Goal: Task Accomplishment & Management: Manage account settings

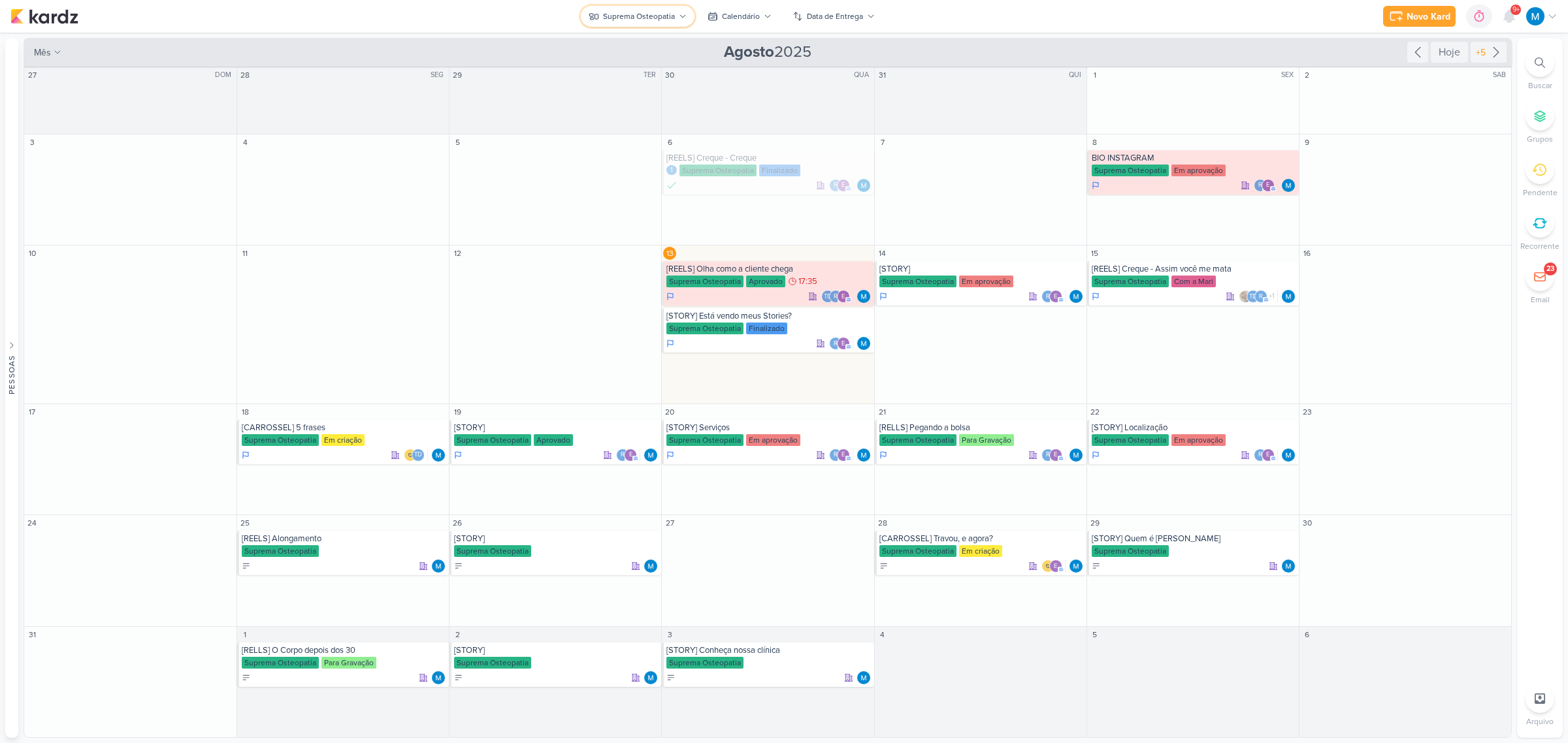
click at [683, 14] on icon at bounding box center [683, 16] width 8 height 8
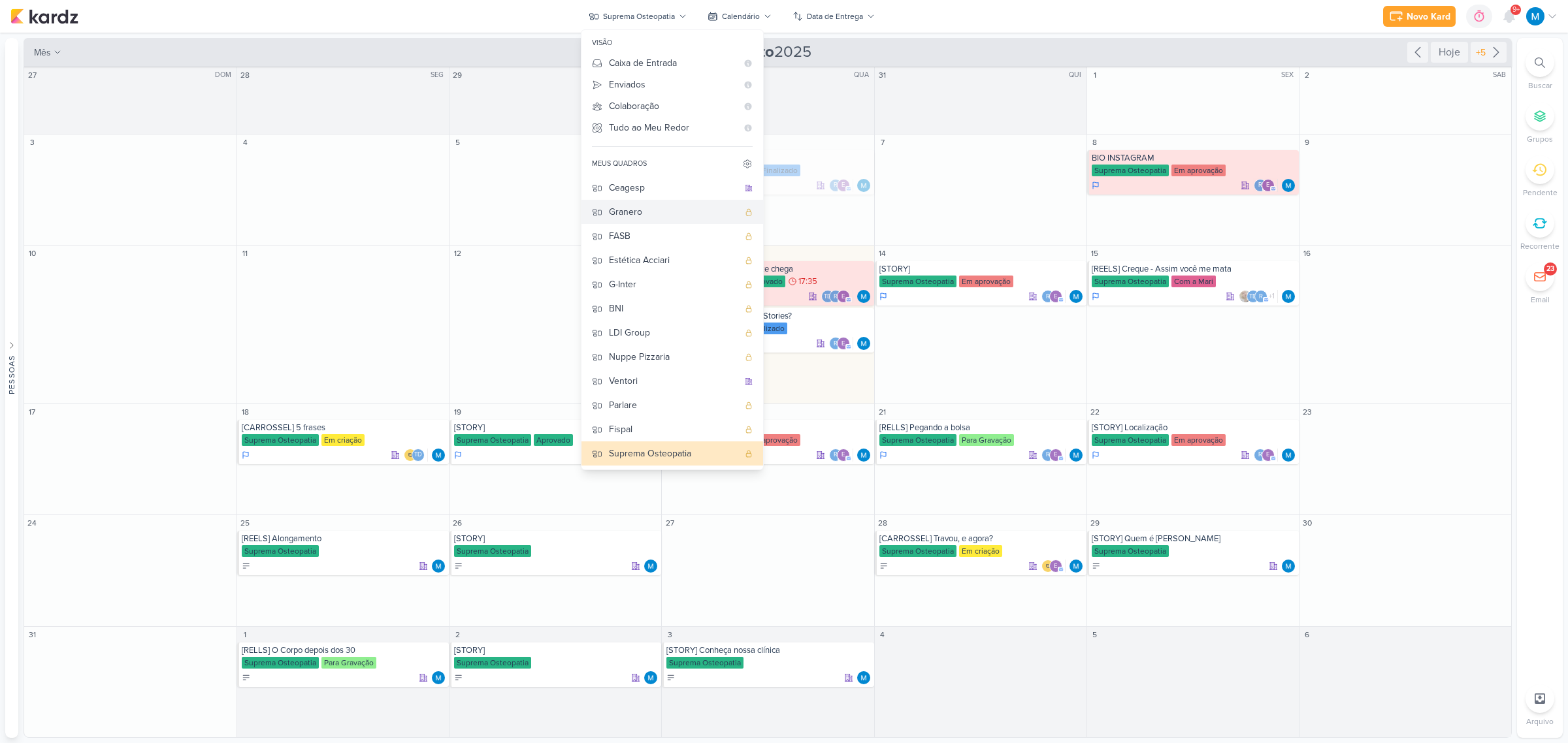
click at [634, 210] on div "Granero" at bounding box center [673, 212] width 129 height 14
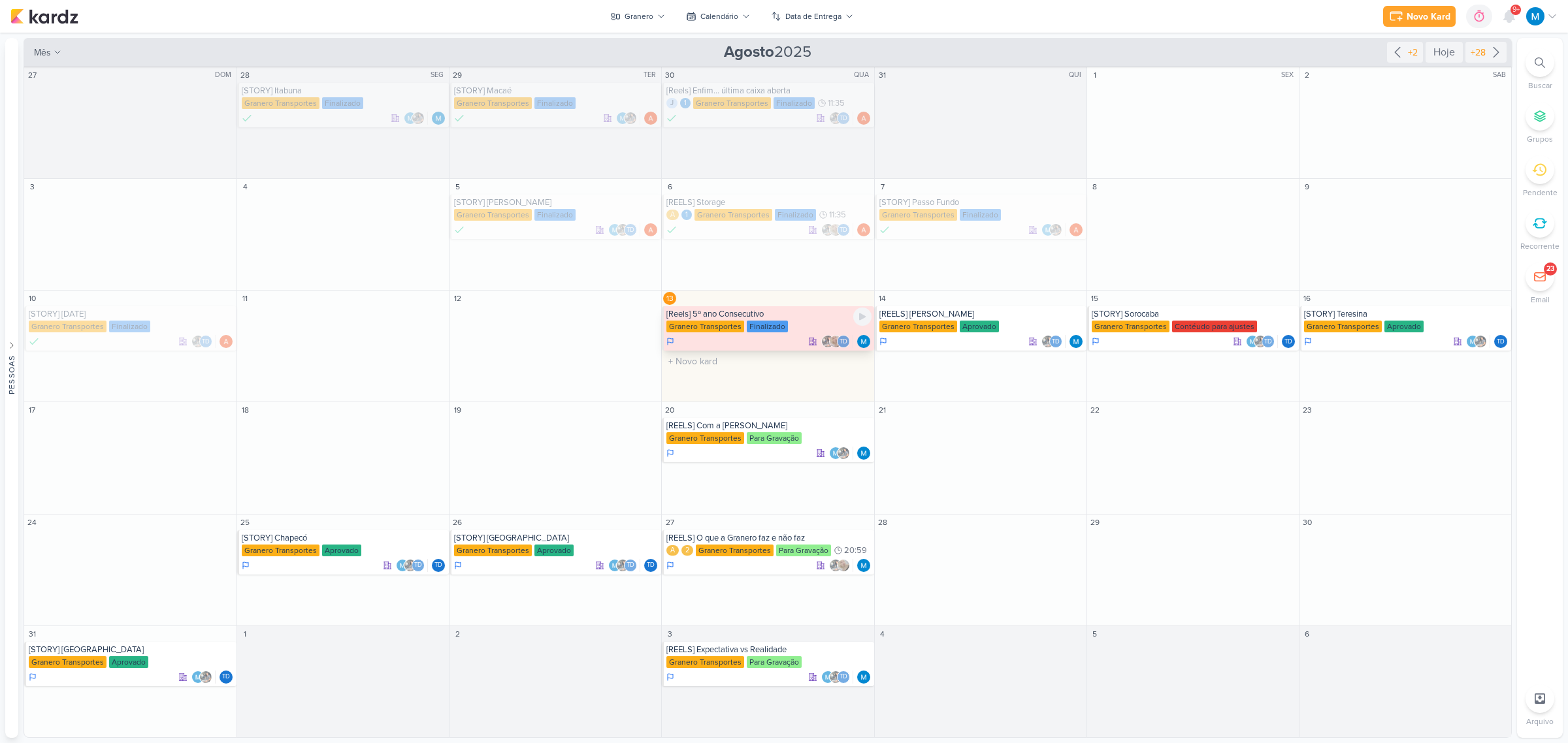
click at [713, 314] on div "[Reels] 5º ano Consecutivo" at bounding box center [768, 314] width 205 height 10
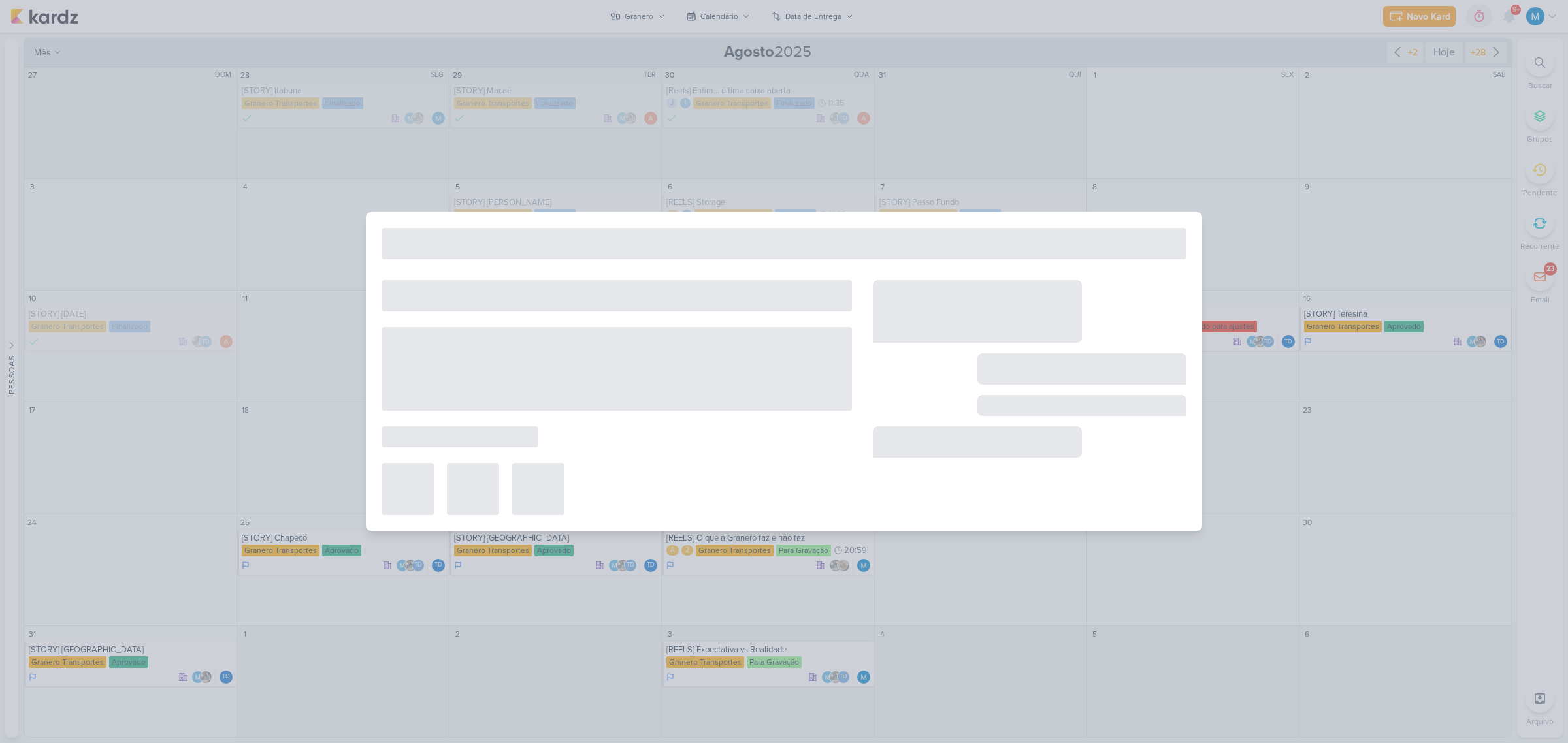
type input "[Reels] 5º ano Consecutivo"
type input "13 de agosto de 2025 às 23:59"
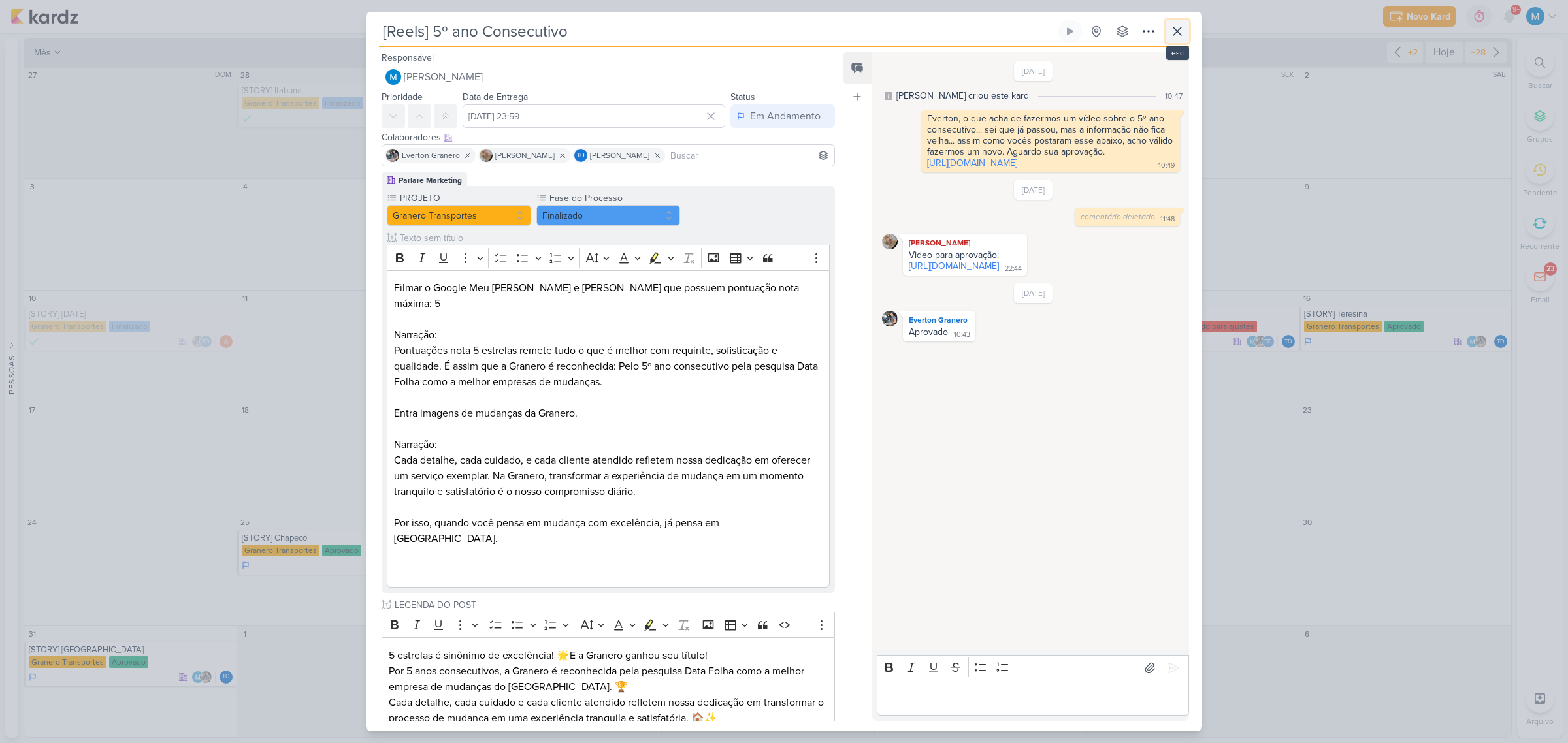
click at [818, 27] on icon at bounding box center [1177, 31] width 16 height 16
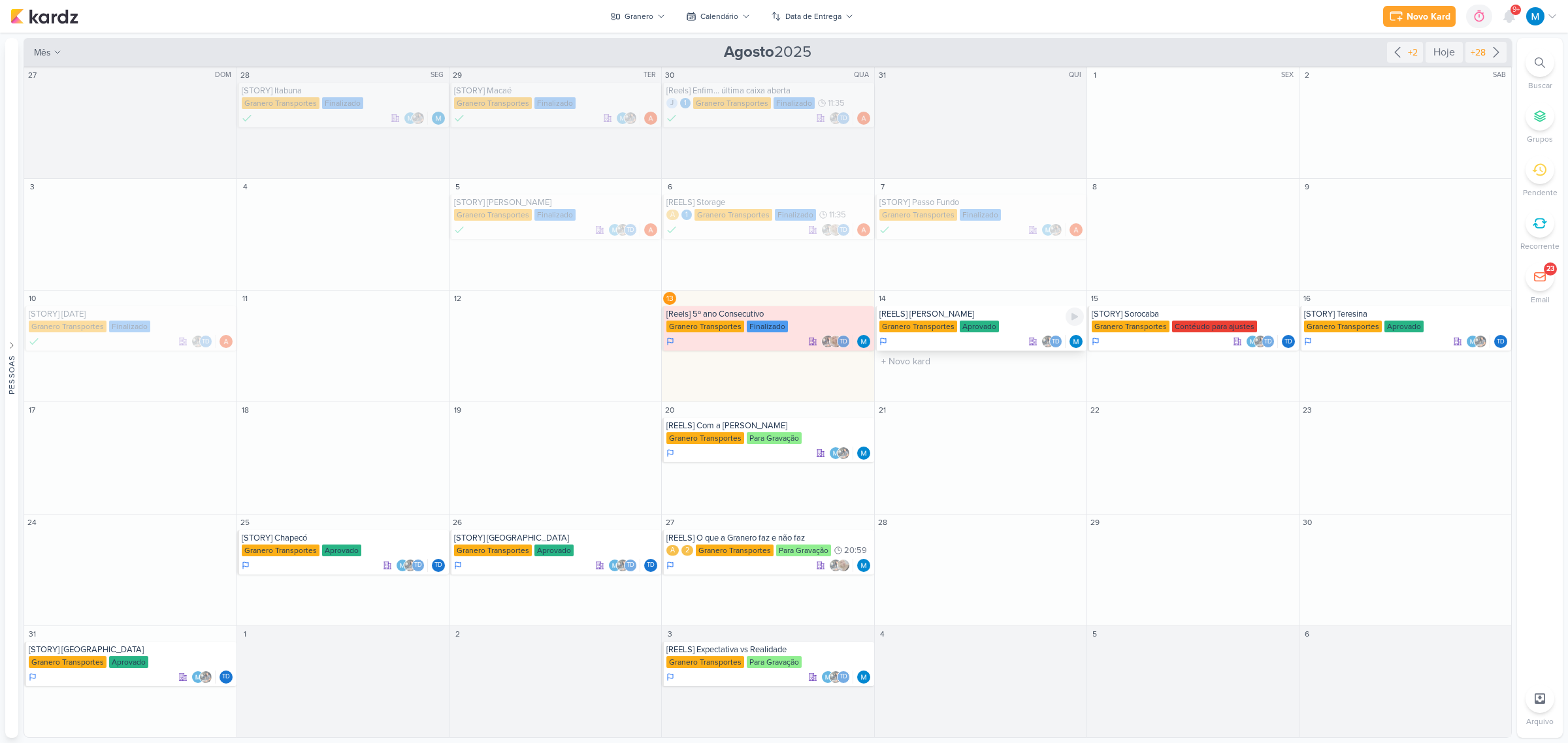
click at [818, 312] on div "[REELS] Lucas Tylty" at bounding box center [981, 314] width 205 height 10
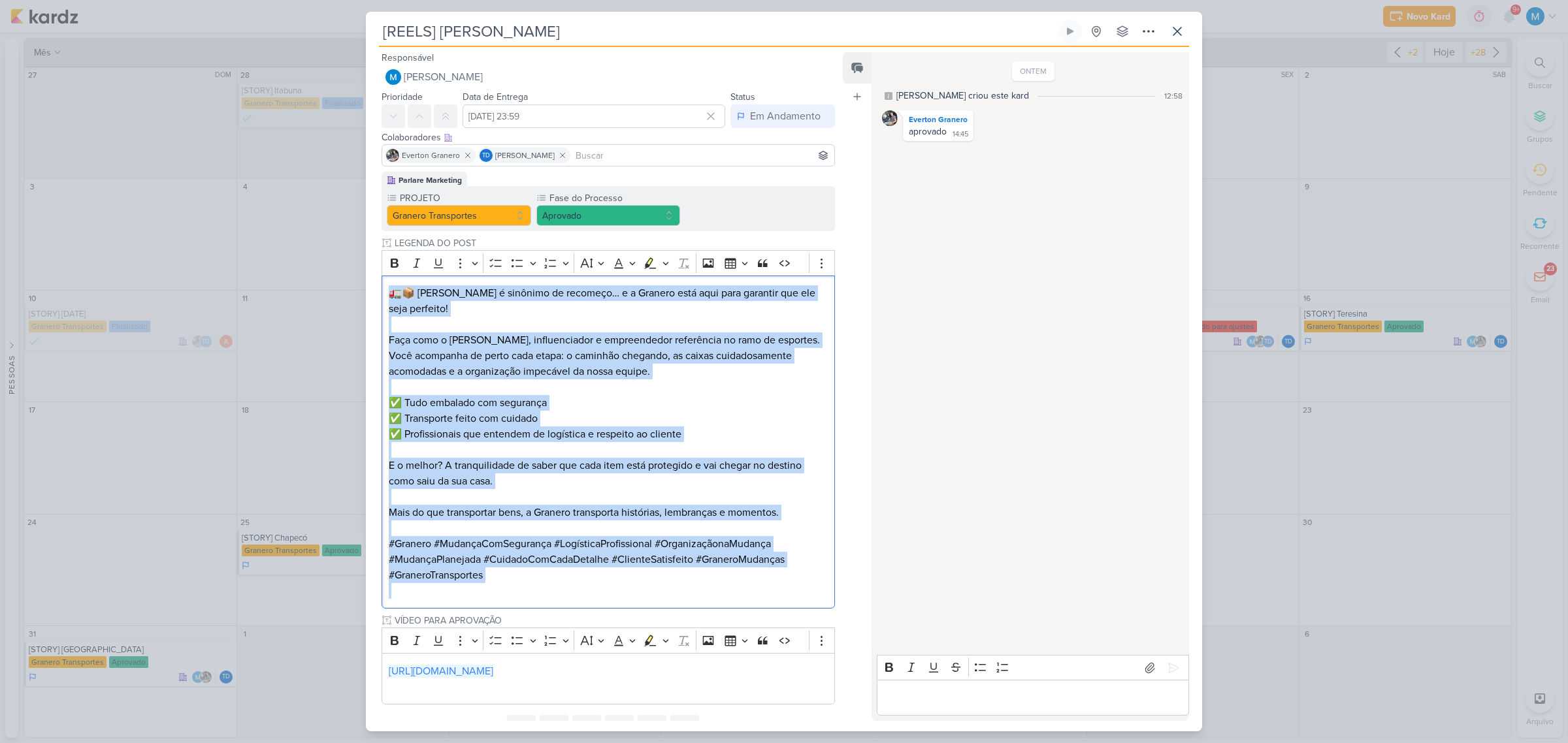
drag, startPoint x: 546, startPoint y: 586, endPoint x: 375, endPoint y: 276, distance: 354.0
click at [375, 276] on div "Parlare Marketing PROJETO Granero Transportes Fase do Processo" at bounding box center [602, 440] width 474 height 538
copy div "🚛📦 Mudança é sinônimo de recomeço… e a Granero está aqui para garantir que ele …"
click at [818, 327] on div "ONTEM MARIANA criou este kard 12:58 Everton Granero aprovado 14:45 14:45" at bounding box center [1030, 352] width 316 height 596
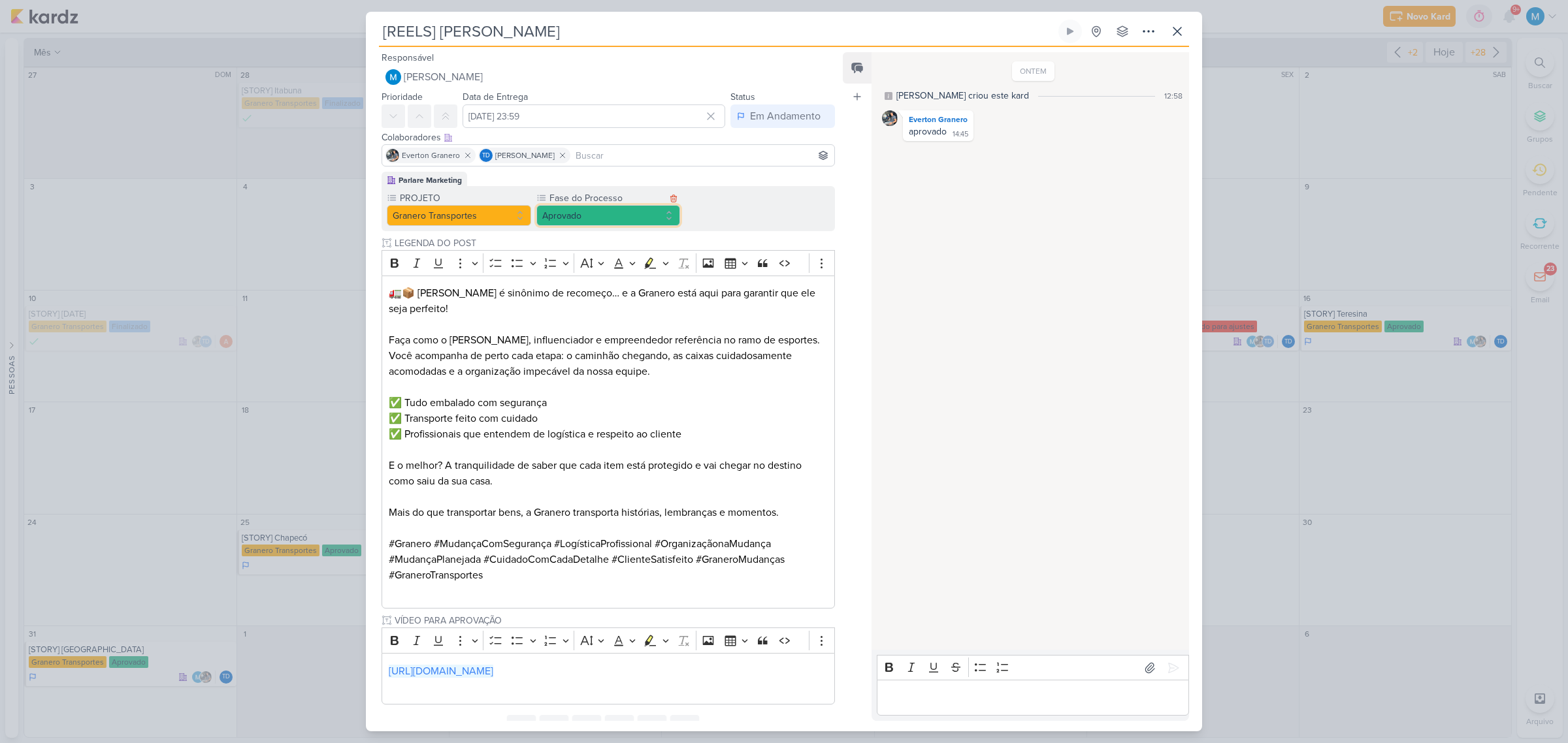
click at [624, 207] on button "Aprovado" at bounding box center [608, 216] width 145 height 21
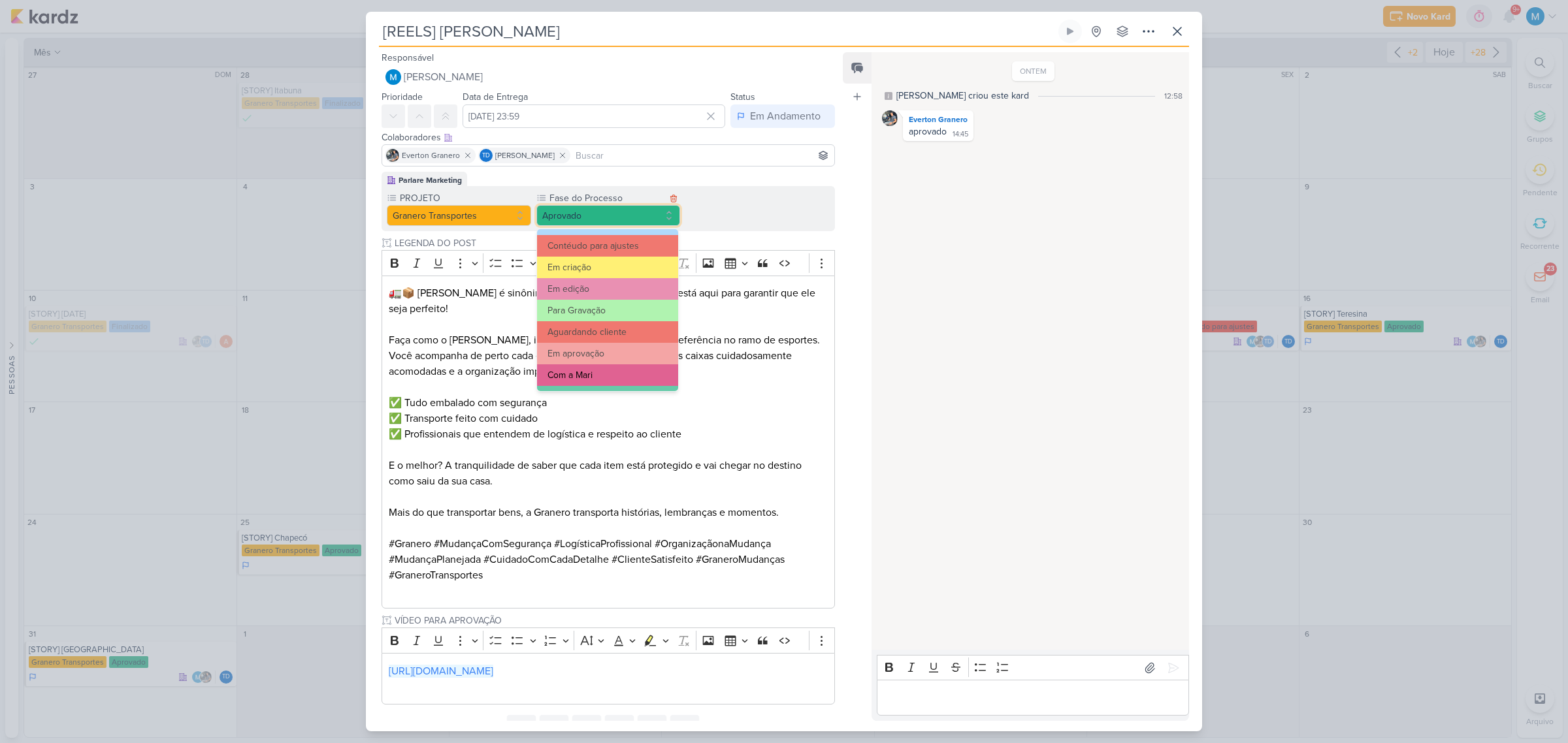
scroll to position [126, 0]
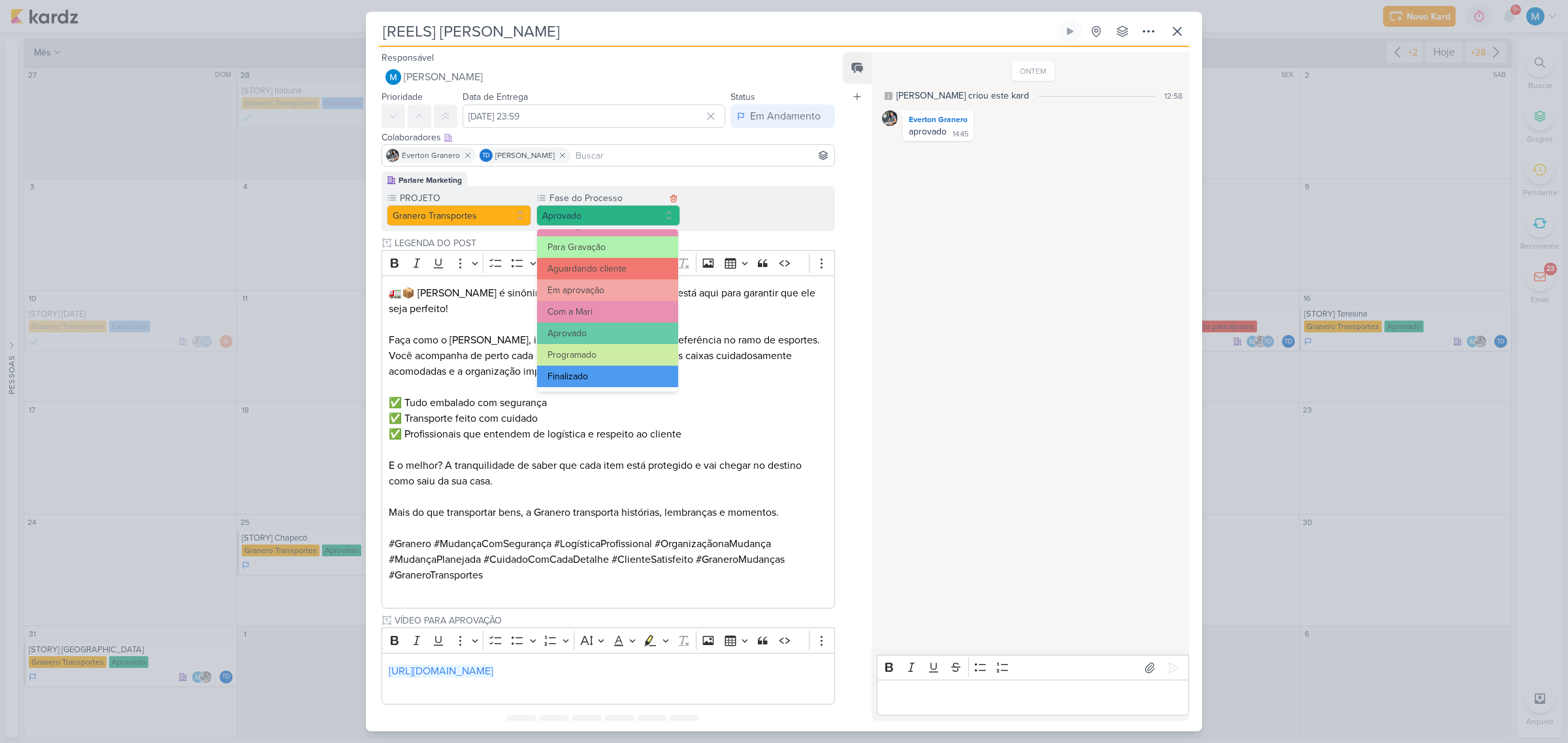
click at [592, 375] on button "Finalizado" at bounding box center [607, 376] width 141 height 22
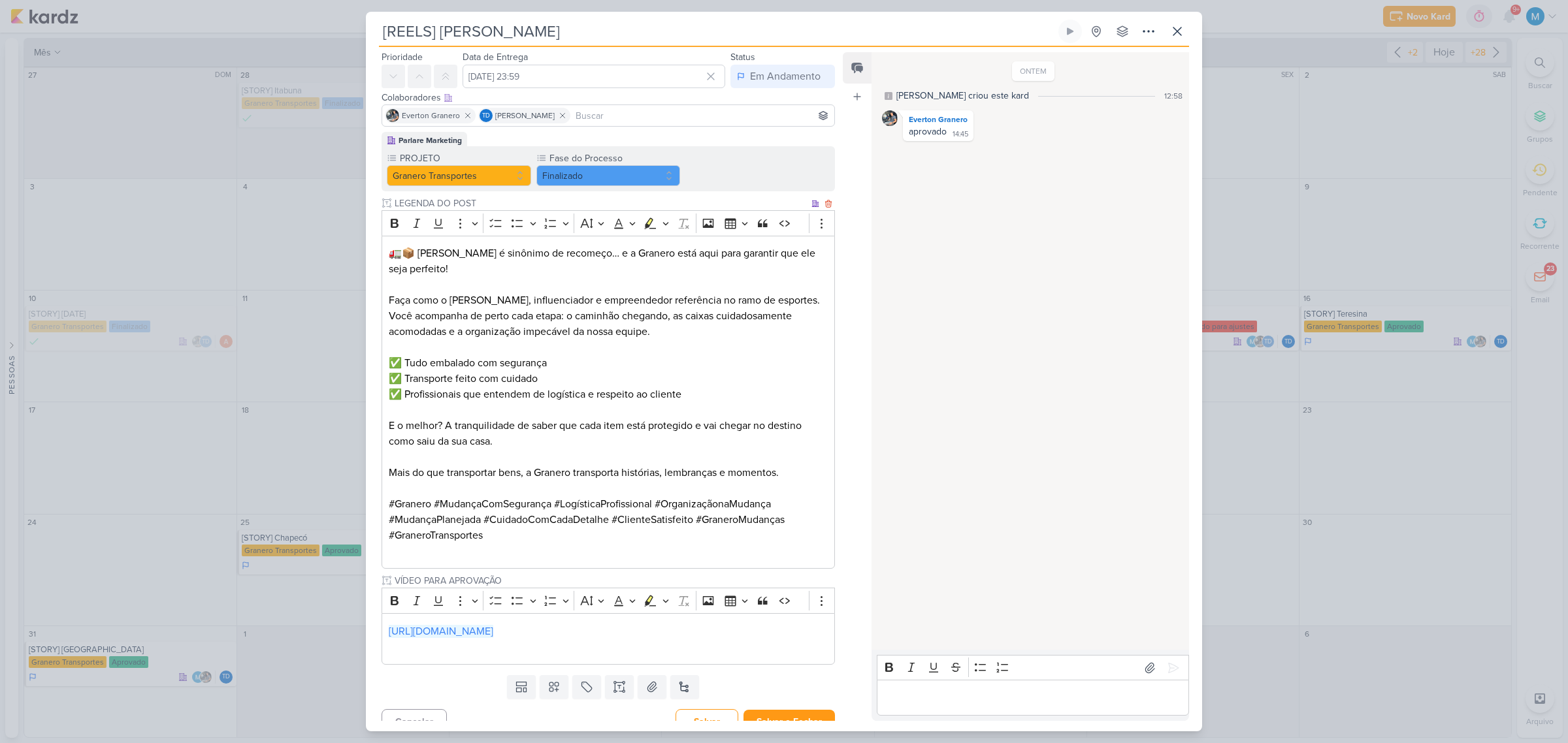
scroll to position [57, 0]
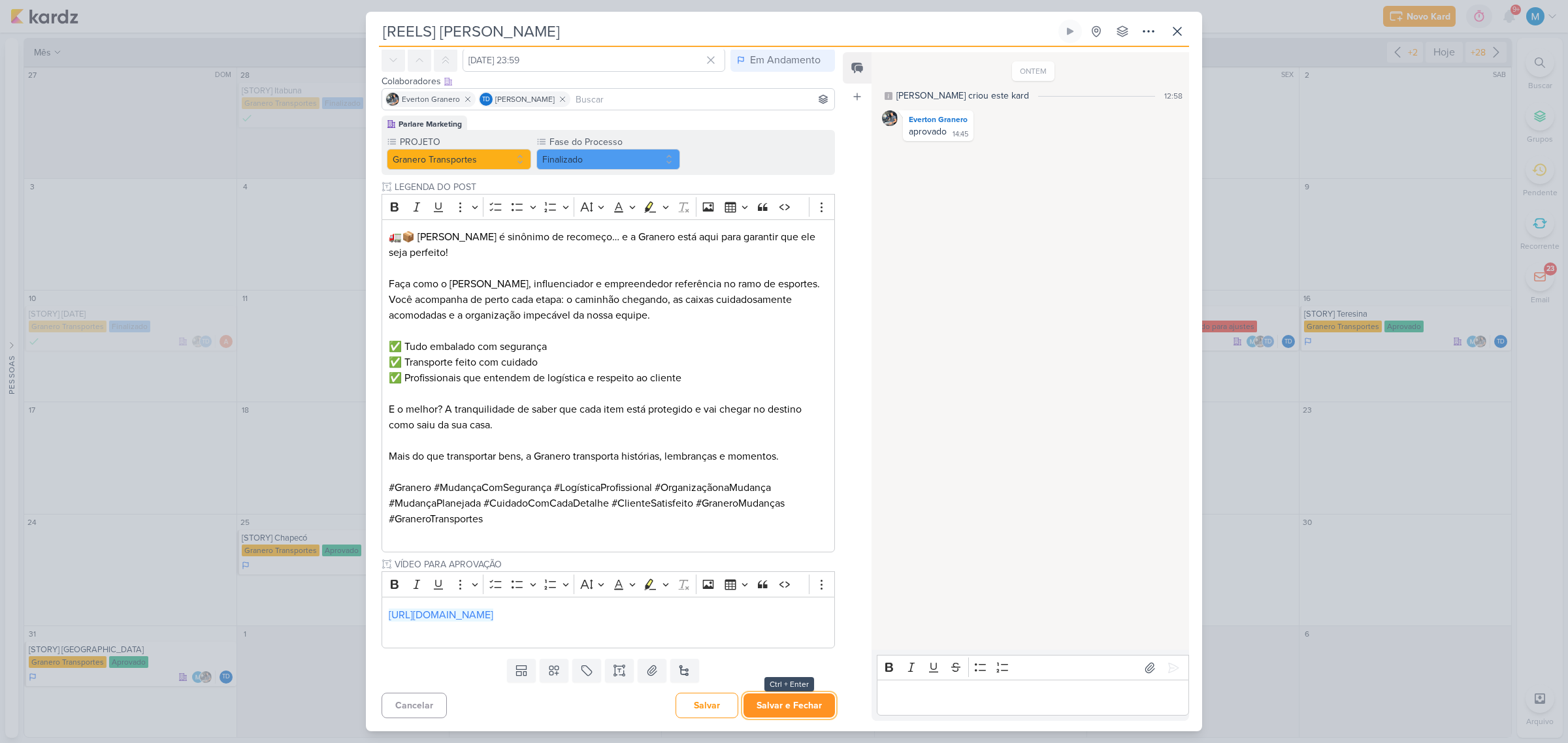
click at [794, 465] on button "Salvar e Fechar" at bounding box center [789, 705] width 92 height 24
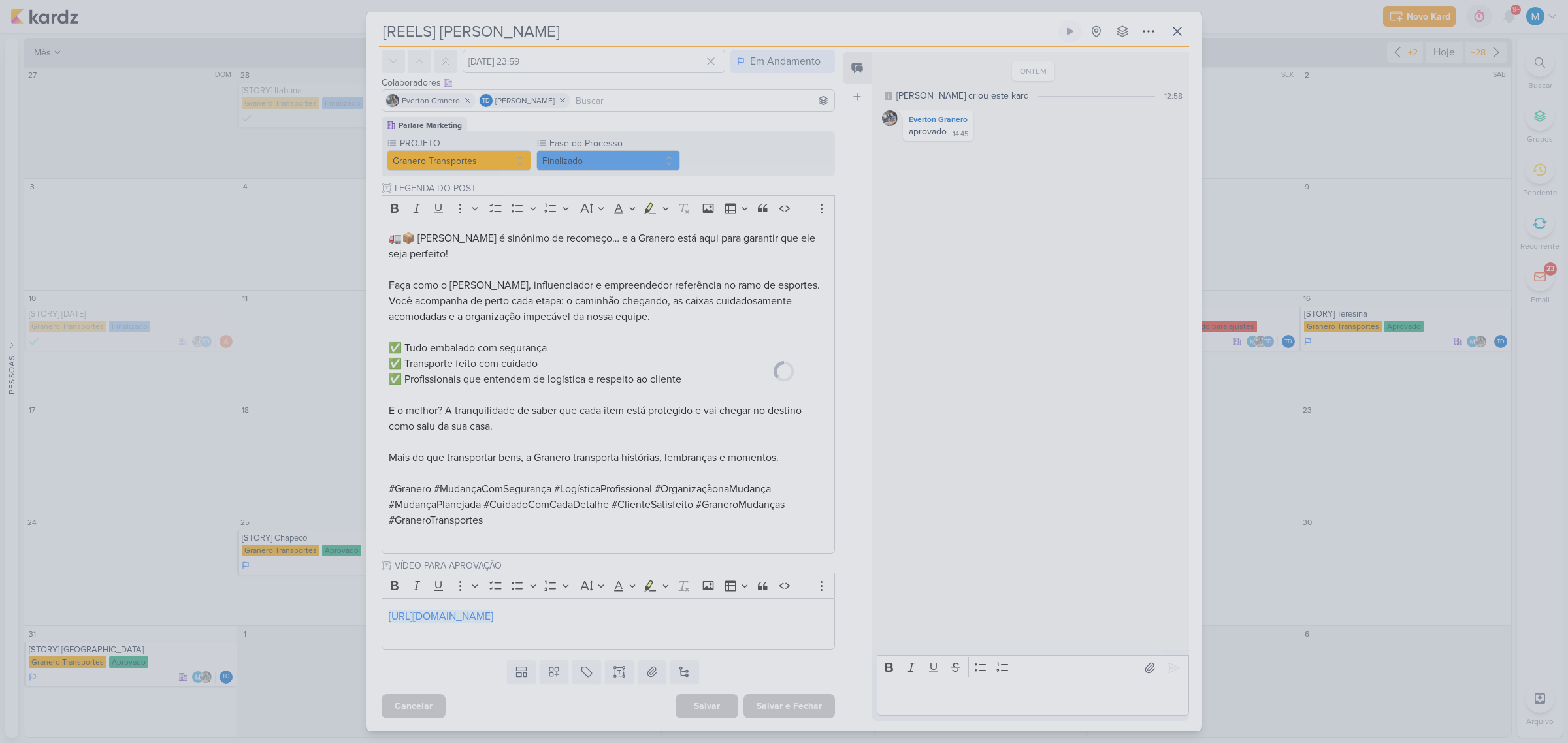
scroll to position [56, 0]
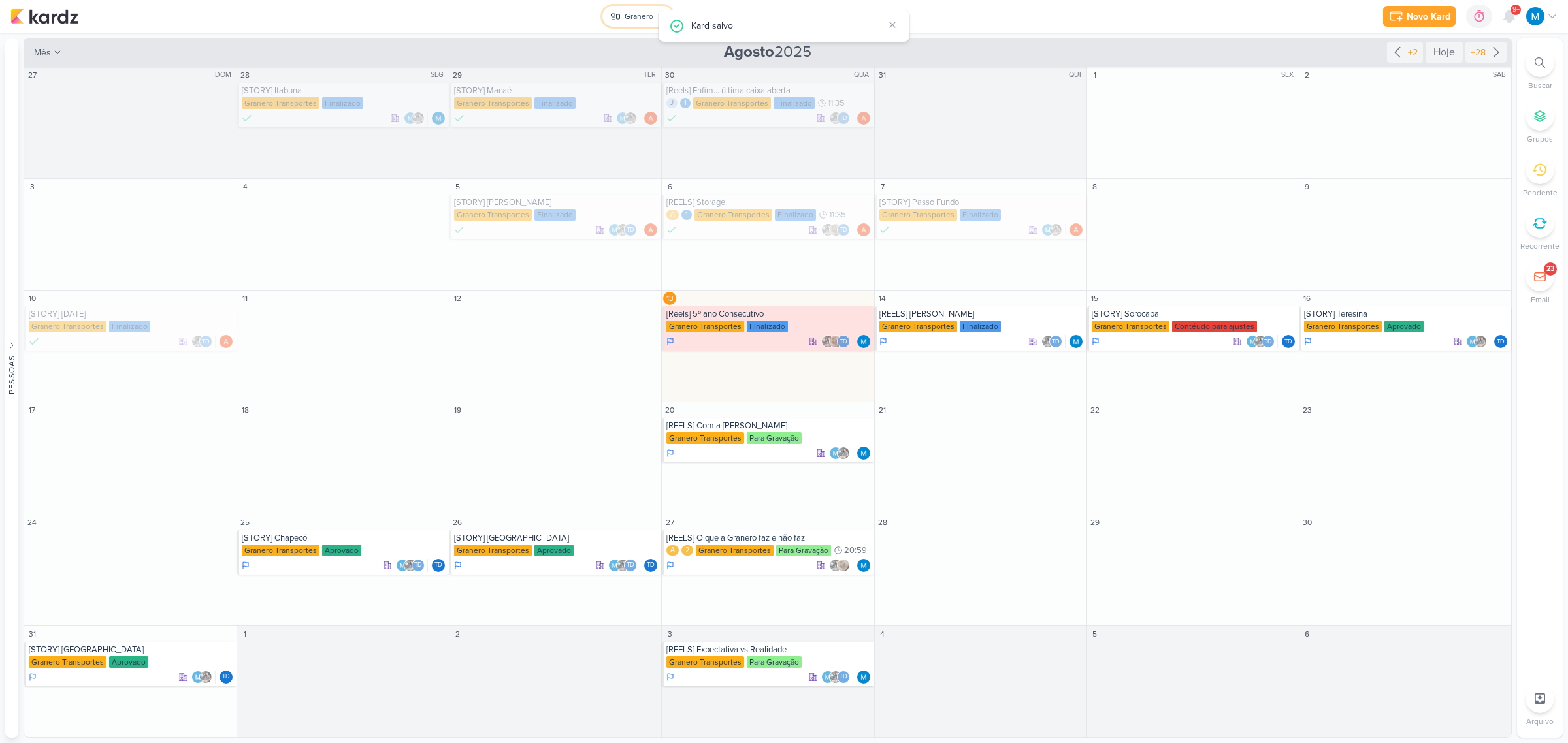
click at [632, 18] on div "Granero" at bounding box center [639, 16] width 29 height 12
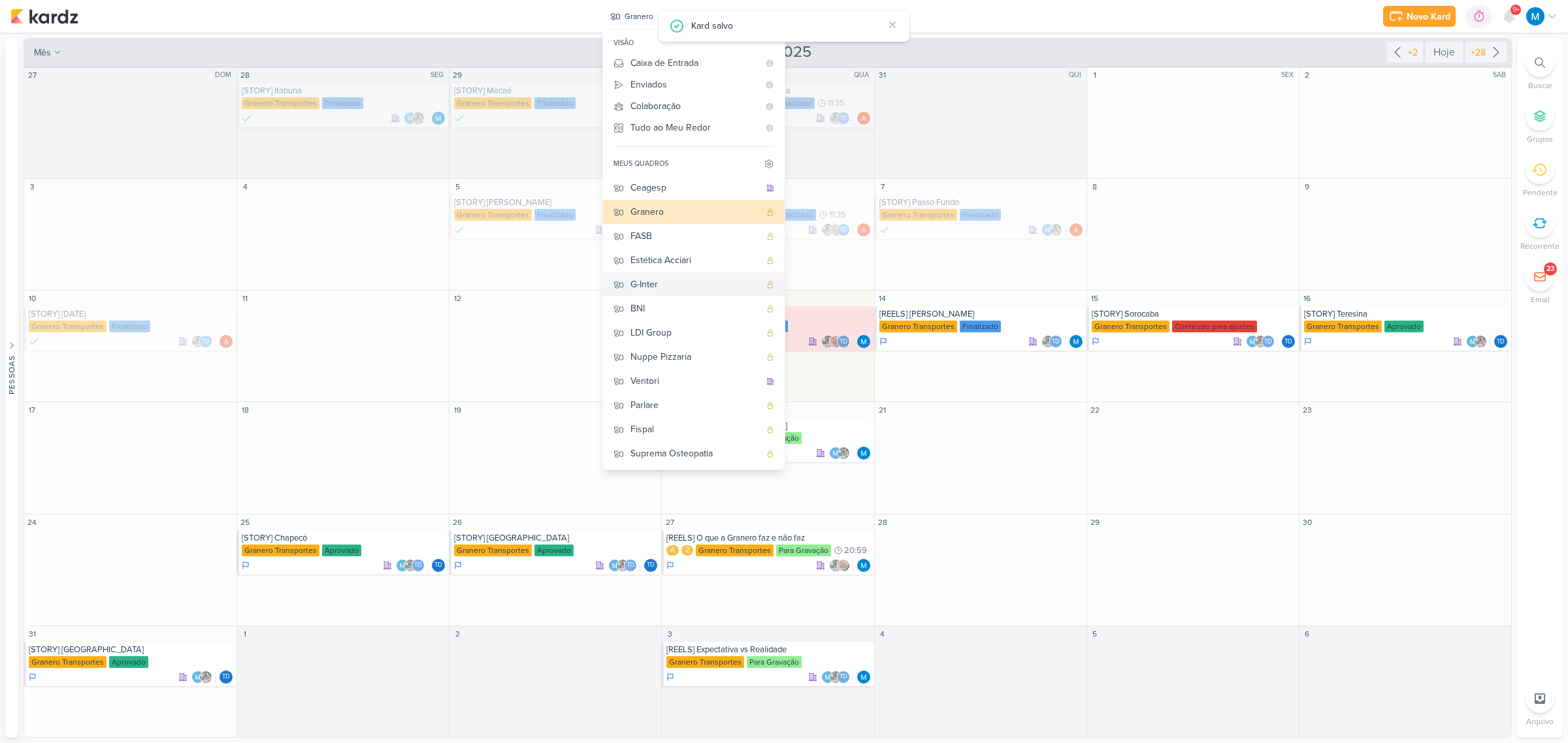
click at [661, 276] on button "G-Inter" at bounding box center [694, 284] width 182 height 24
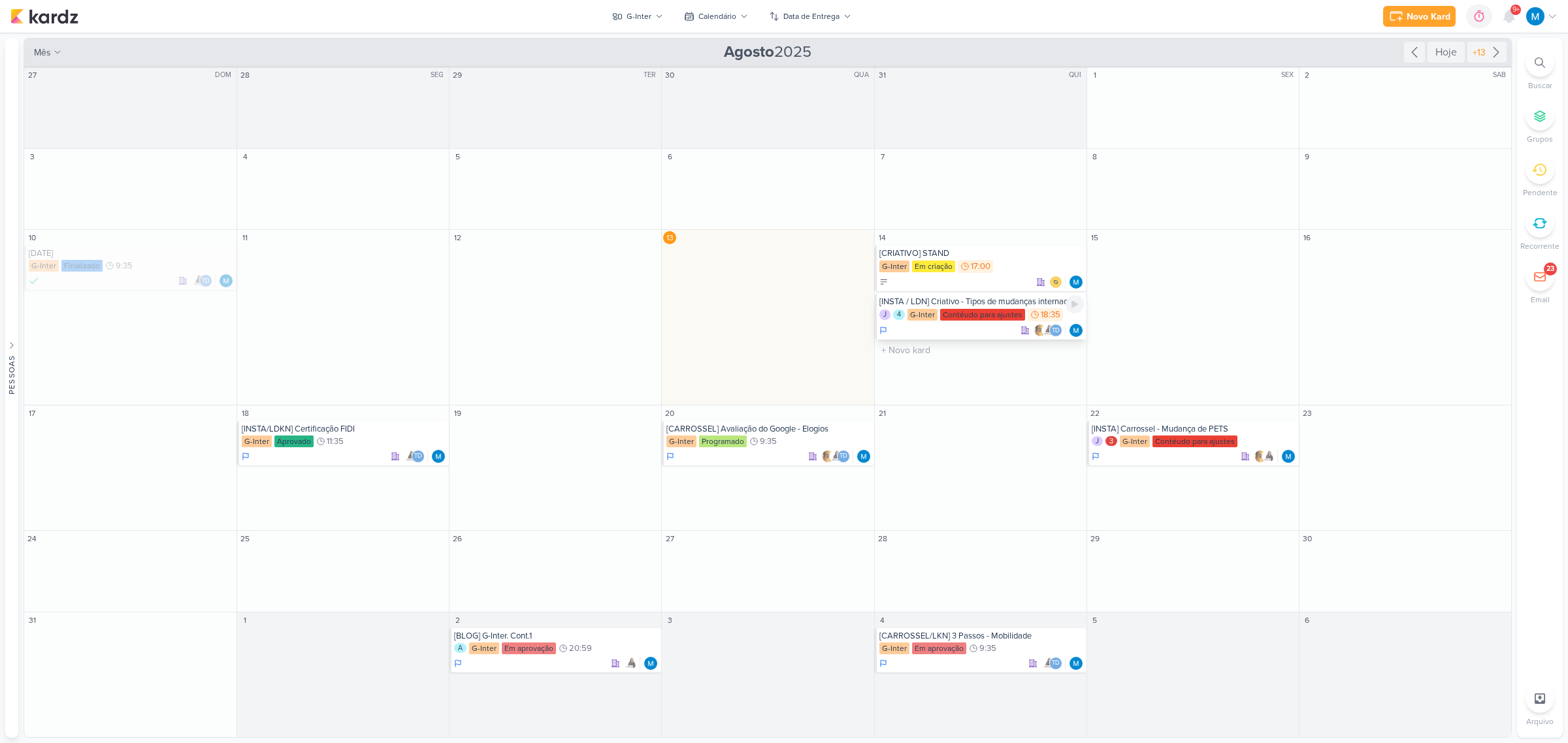
click at [818, 304] on div "[INSTA / LDN] Criativo - Tipos de mudanças internacionais" at bounding box center [981, 302] width 205 height 10
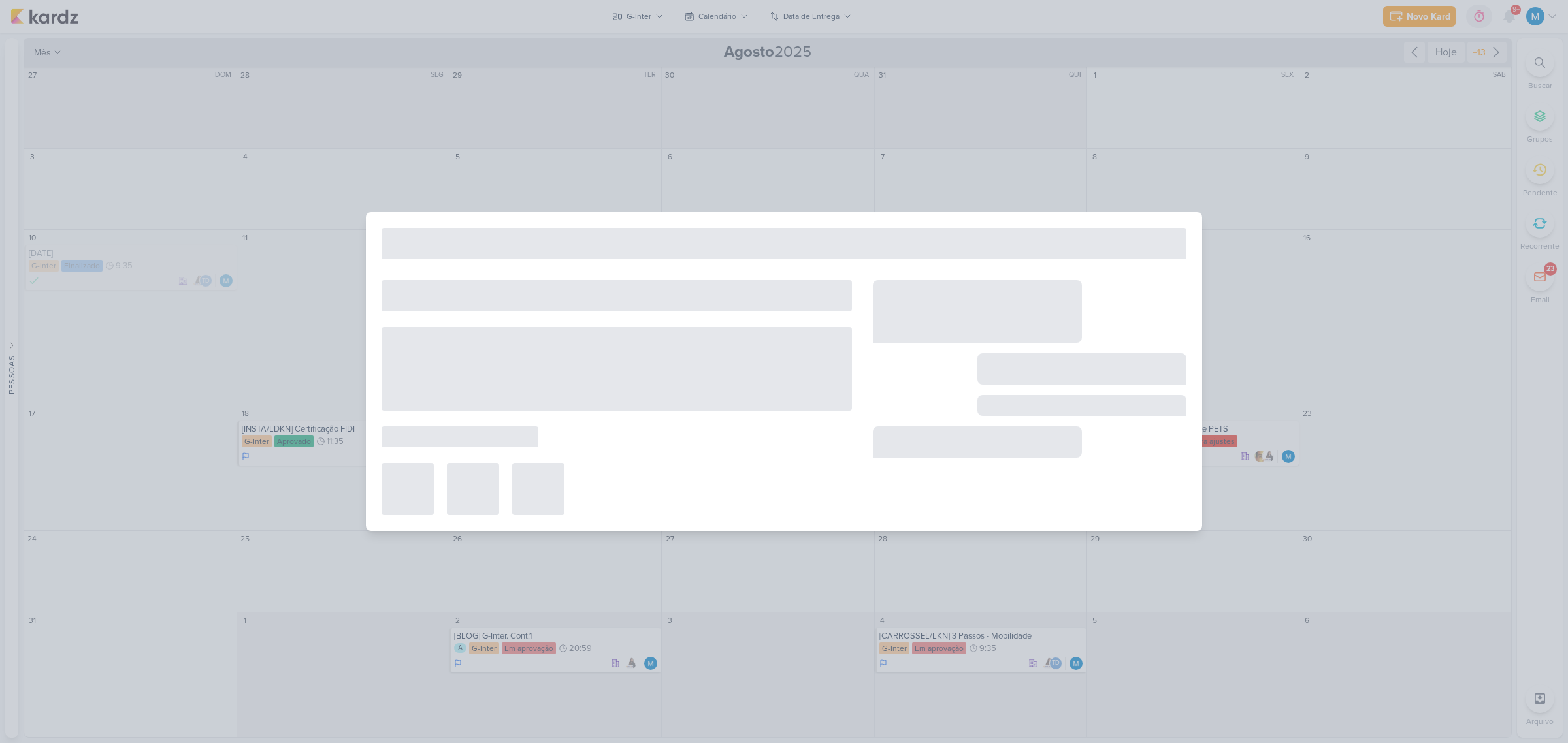
type input "[INSTA / LDN] Criativo - Tipos de mudanças internacionais"
type input "14 de agosto de 2025 às 18:35"
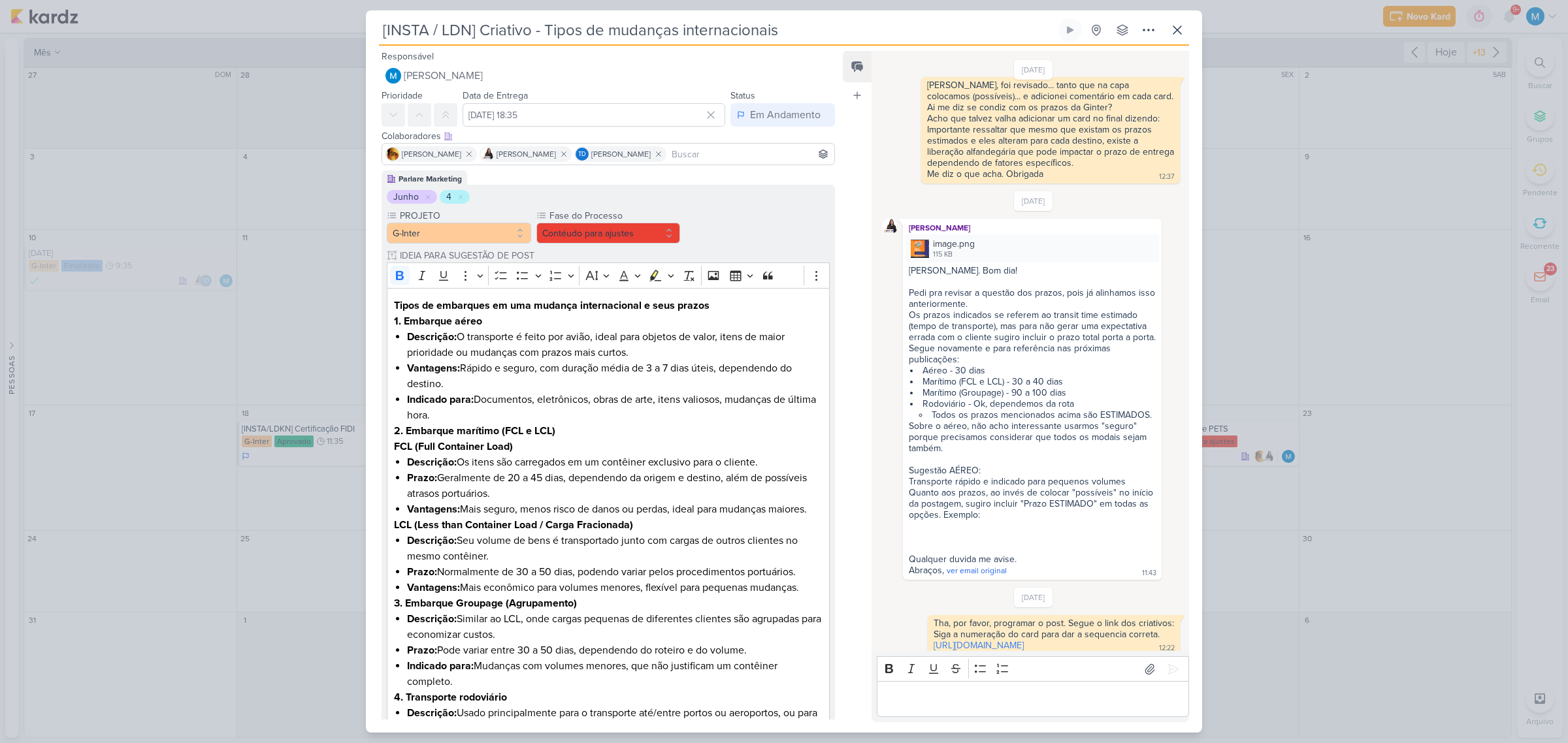
scroll to position [497, 0]
click at [559, 154] on icon at bounding box center [564, 154] width 9 height 9
click at [466, 158] on icon at bounding box center [469, 154] width 9 height 9
click at [644, 237] on button "Contéudo para ajustes" at bounding box center [608, 233] width 145 height 21
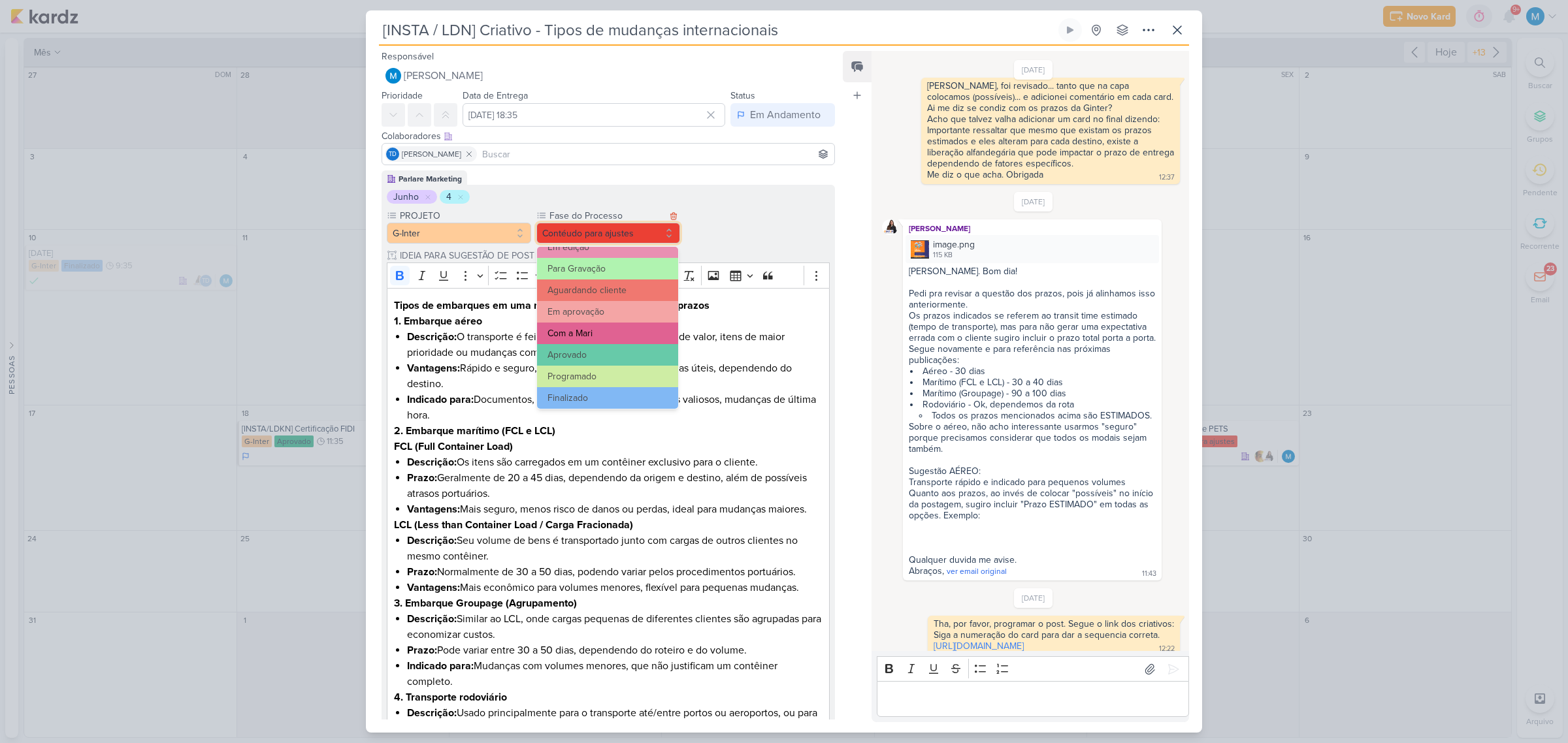
scroll to position [125, 0]
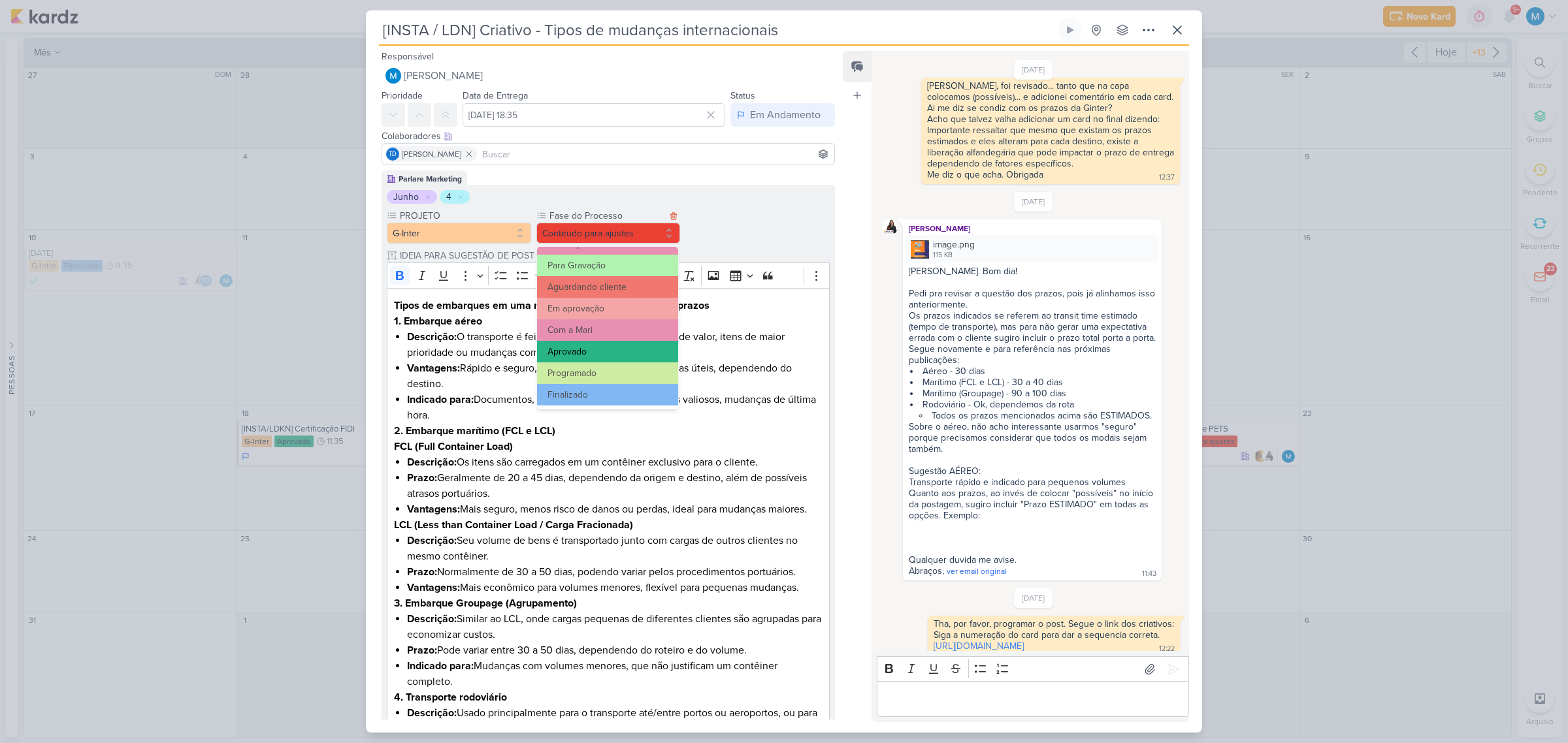
click at [618, 343] on button "Aprovado" at bounding box center [607, 351] width 141 height 22
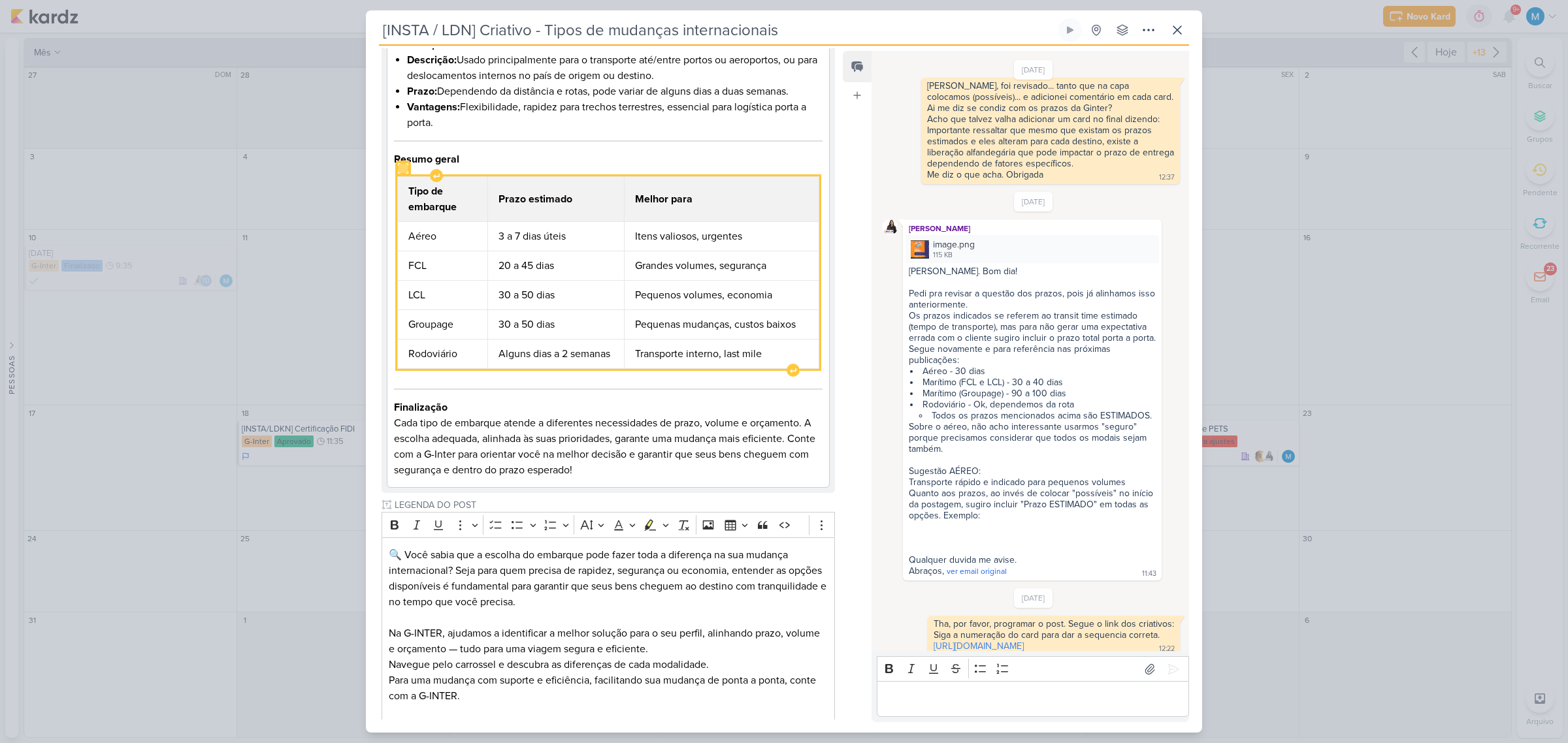
scroll to position [846, 0]
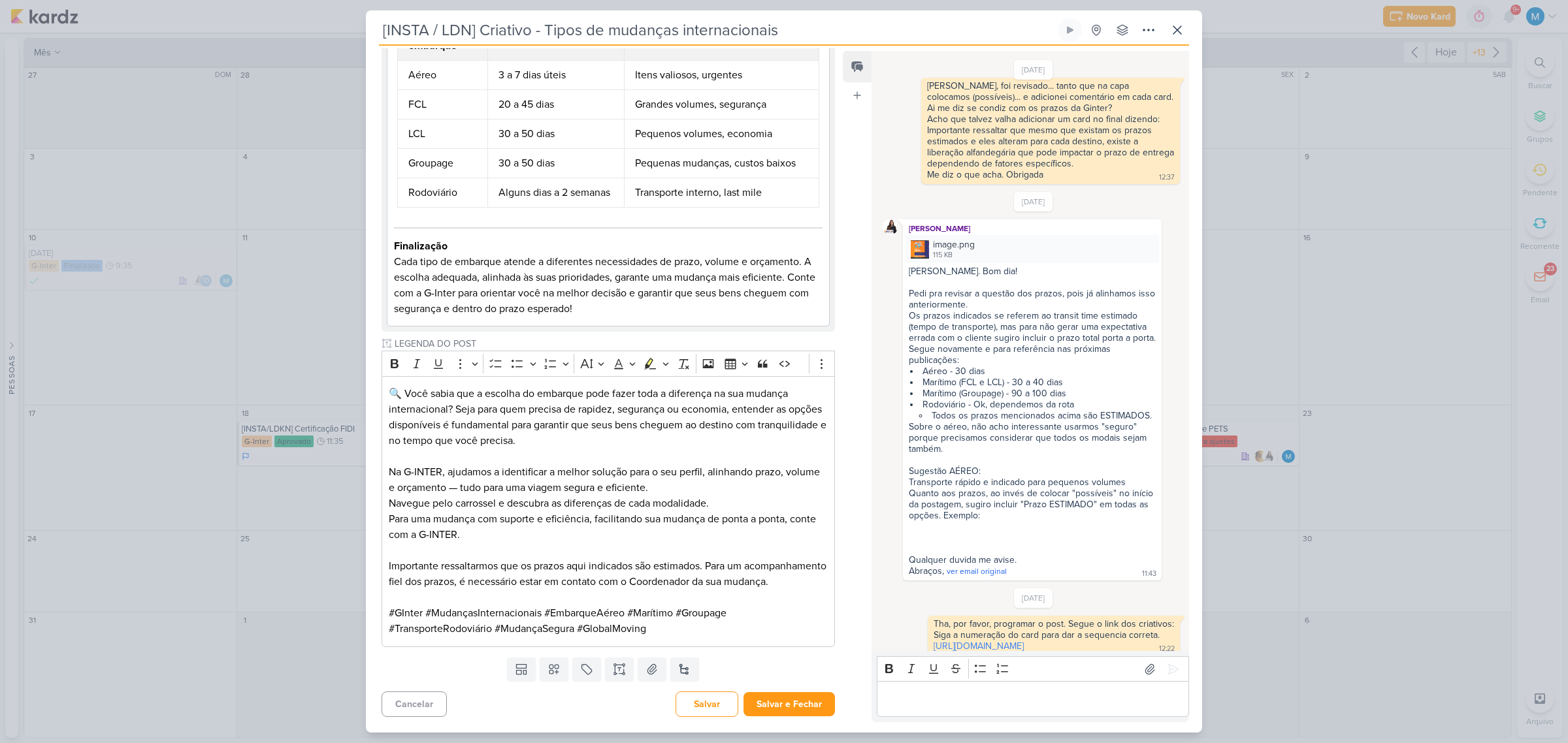
click at [818, 465] on p "Editor editing area: main" at bounding box center [1032, 699] width 299 height 16
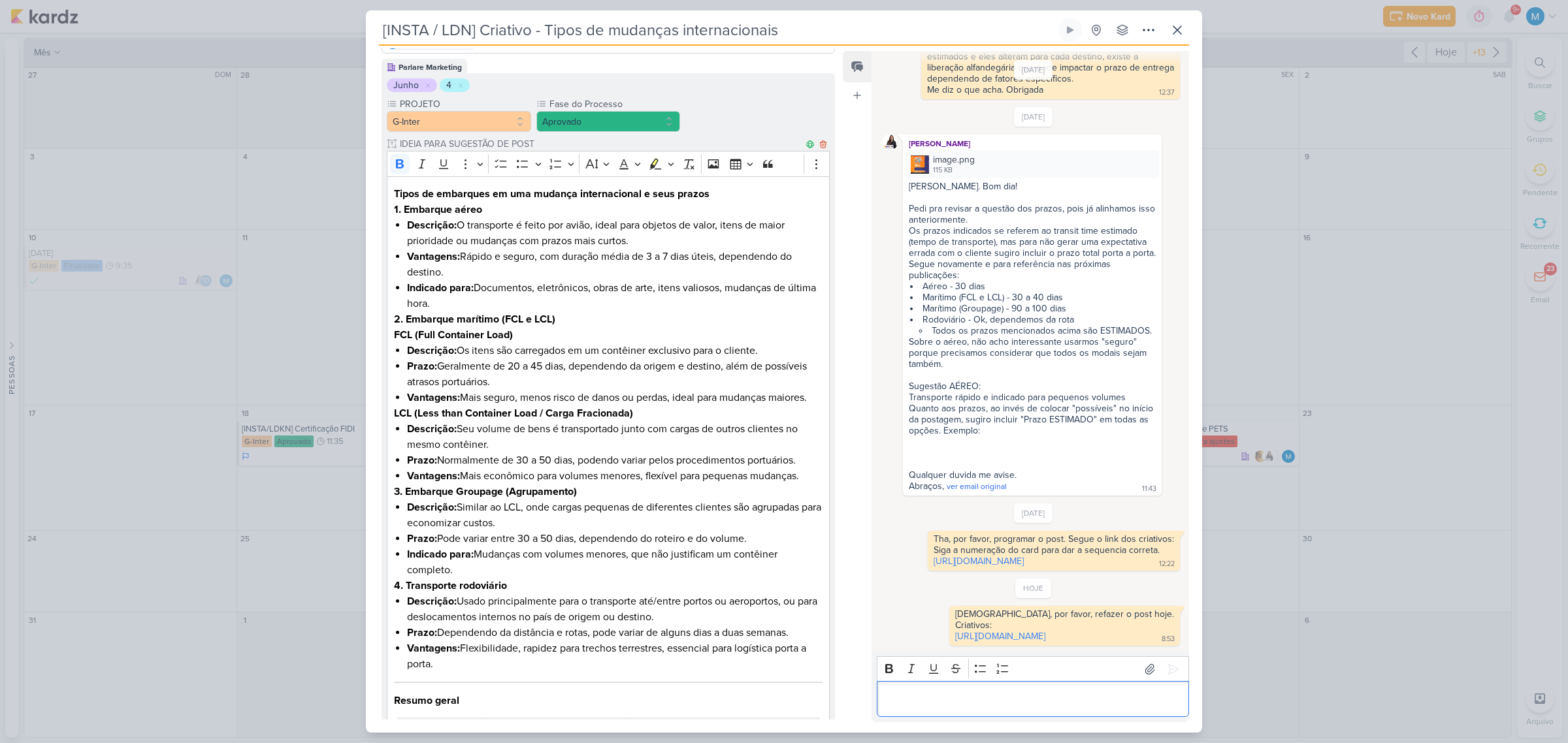
scroll to position [0, 0]
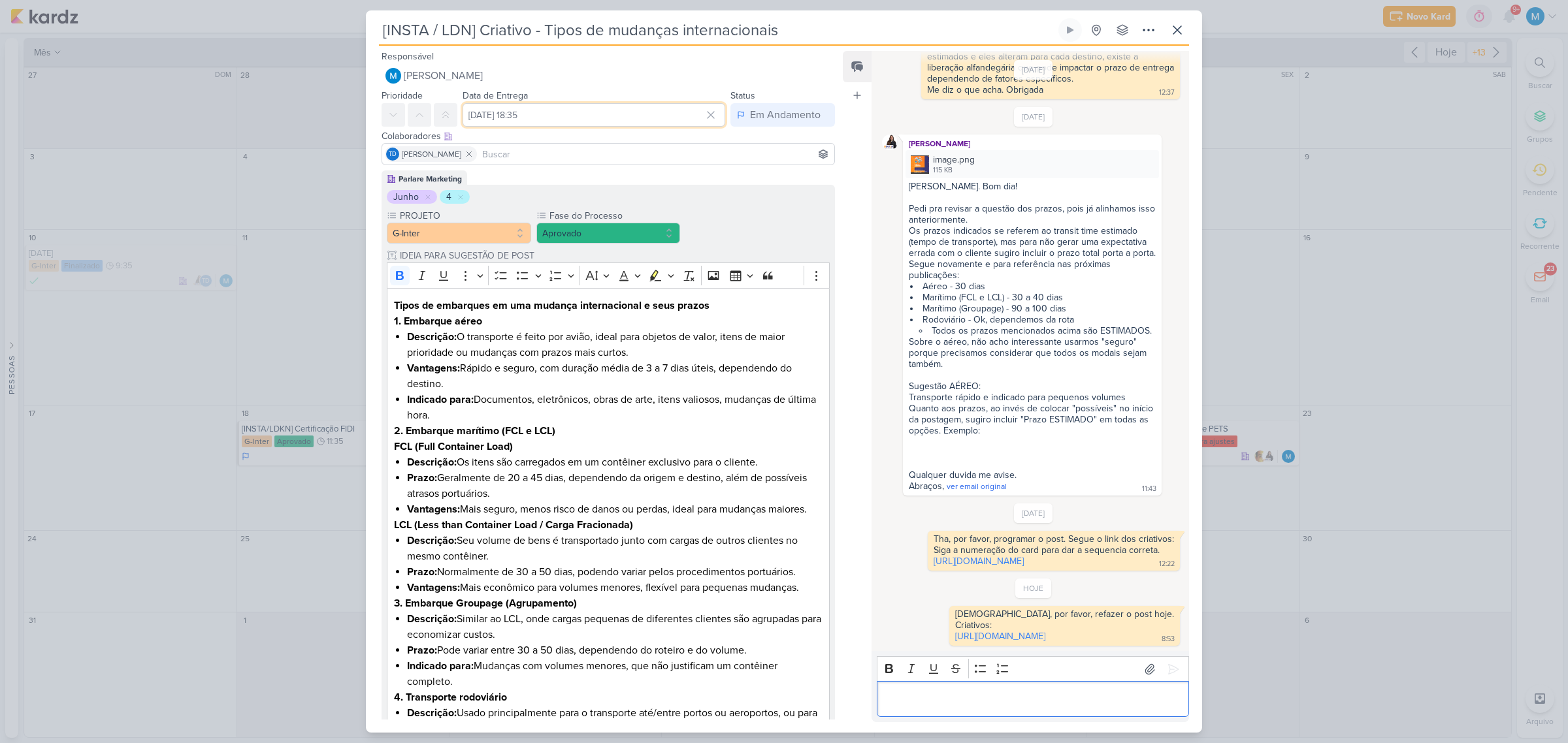
click at [573, 112] on input "14 de agosto de 2025 às 18:35" at bounding box center [594, 115] width 263 height 24
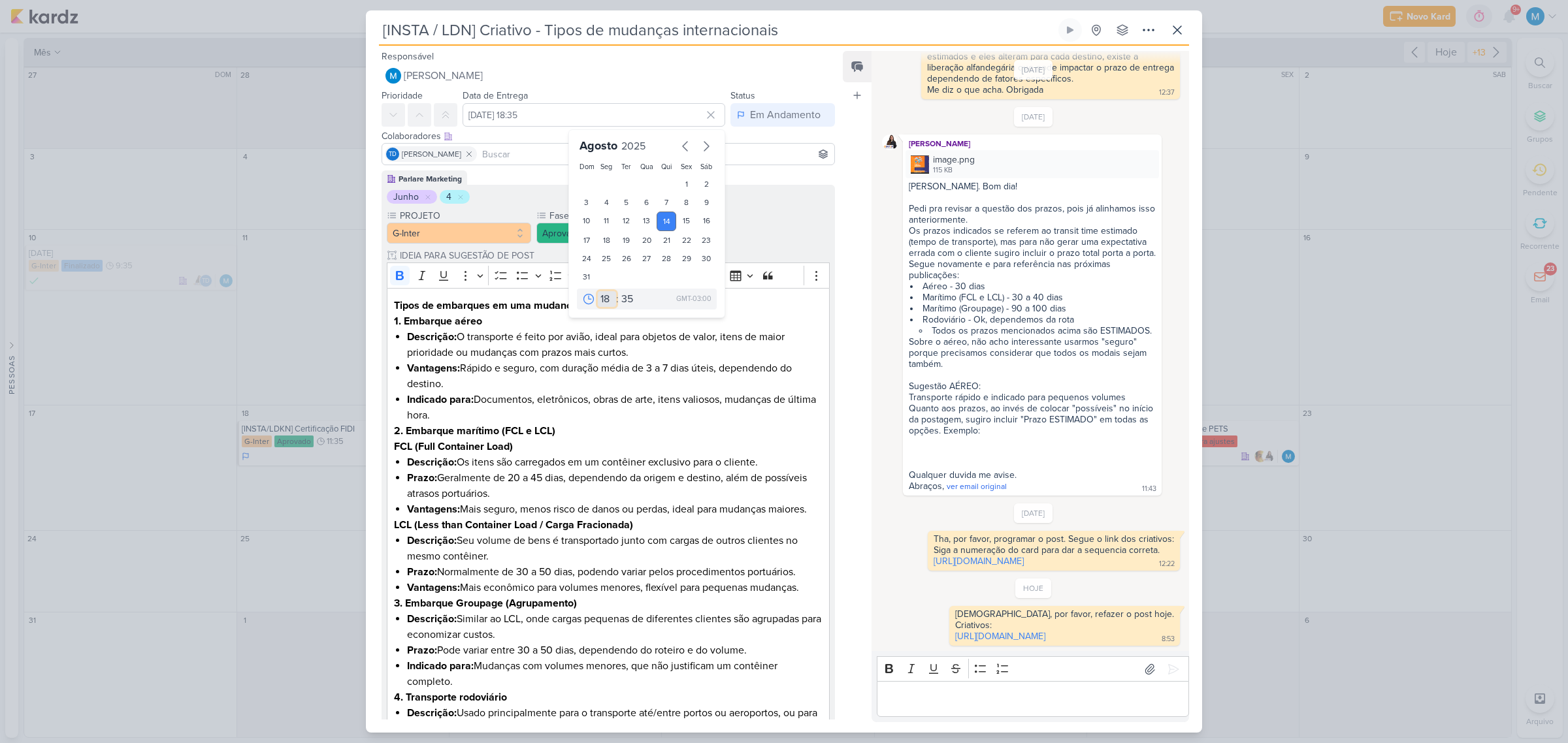
click at [604, 299] on select "00 01 02 03 04 05 06 07 08 09 10 11 12 13 14 15 16 17 18 19 20 21 22 23" at bounding box center [607, 299] width 18 height 16
select select "11"
click at [598, 291] on select "00 01 02 03 04 05 06 07 08 09 10 11 12 13 14 15 16 17 18 19 20 21 22 23" at bounding box center [607, 299] width 18 height 16
type input "14 de agosto de 2025 às 11:35"
click at [634, 465] on li "Prazo: Geralmente de 20 a 45 dias, dependendo da origem e destino, além de poss…" at bounding box center [614, 486] width 415 height 31
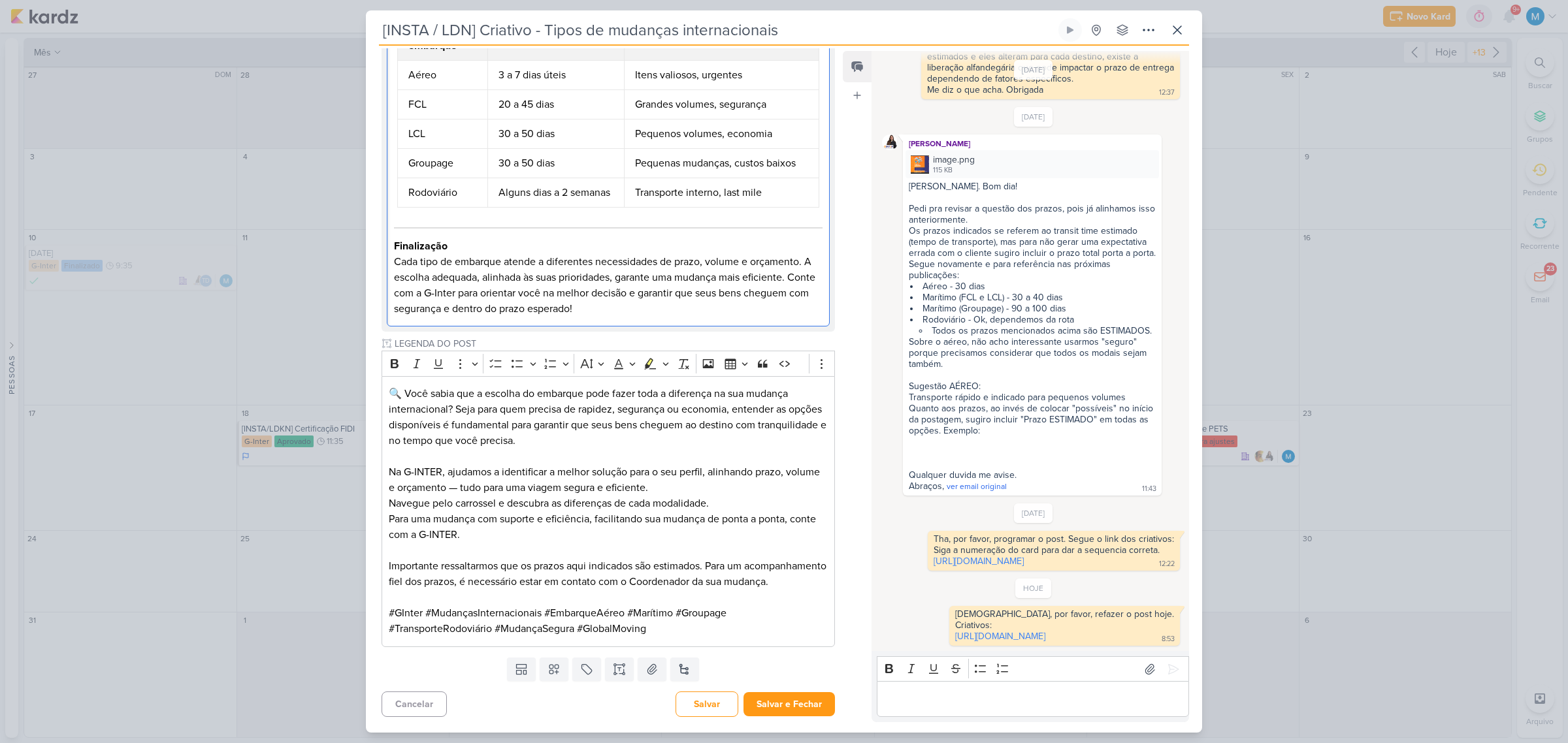
scroll to position [846, 0]
click at [693, 465] on button "Salvar" at bounding box center [707, 704] width 63 height 25
click at [818, 30] on icon at bounding box center [1148, 30] width 16 height 16
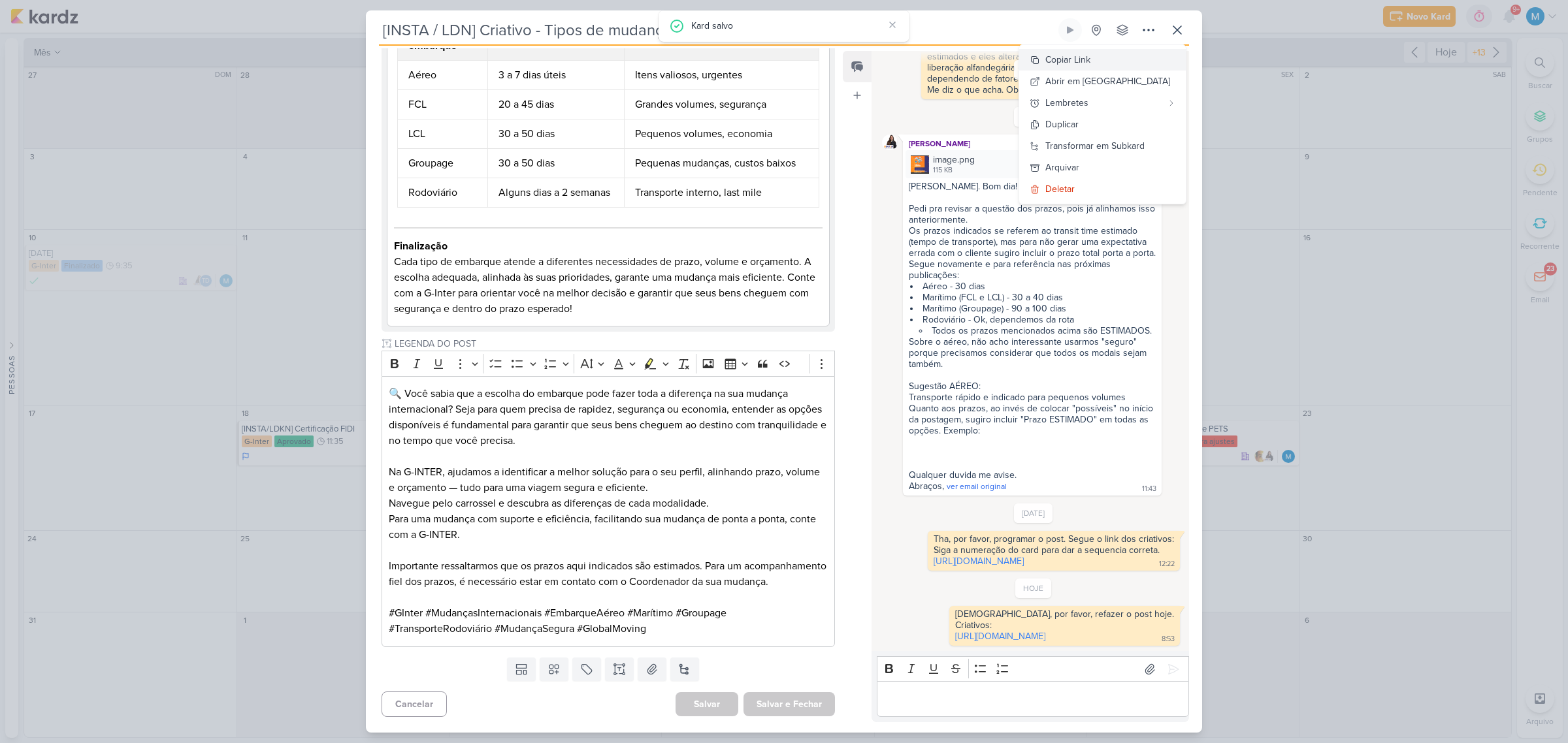
click at [818, 57] on button "Copiar Link" at bounding box center [1102, 59] width 167 height 22
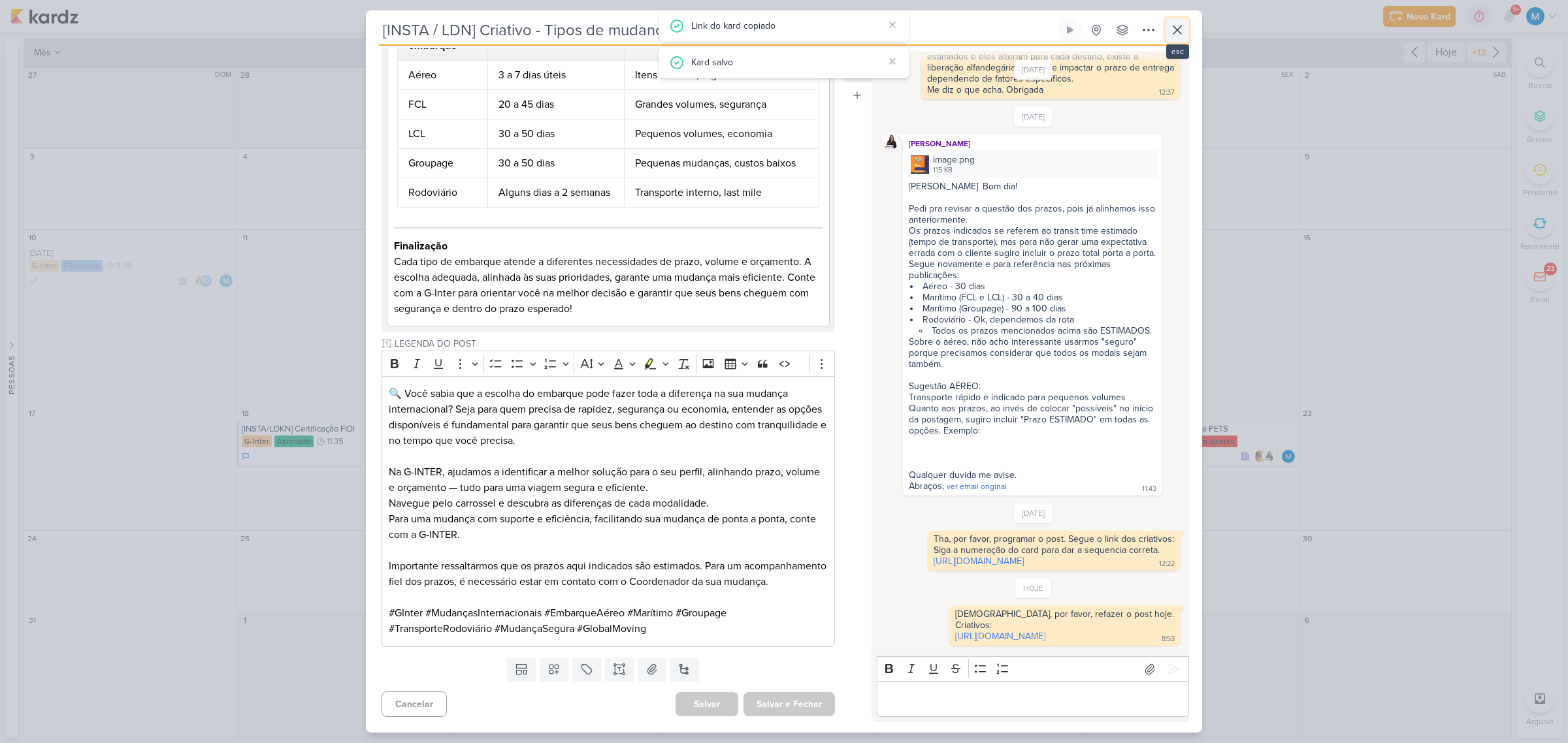
click at [818, 35] on icon at bounding box center [1177, 30] width 16 height 16
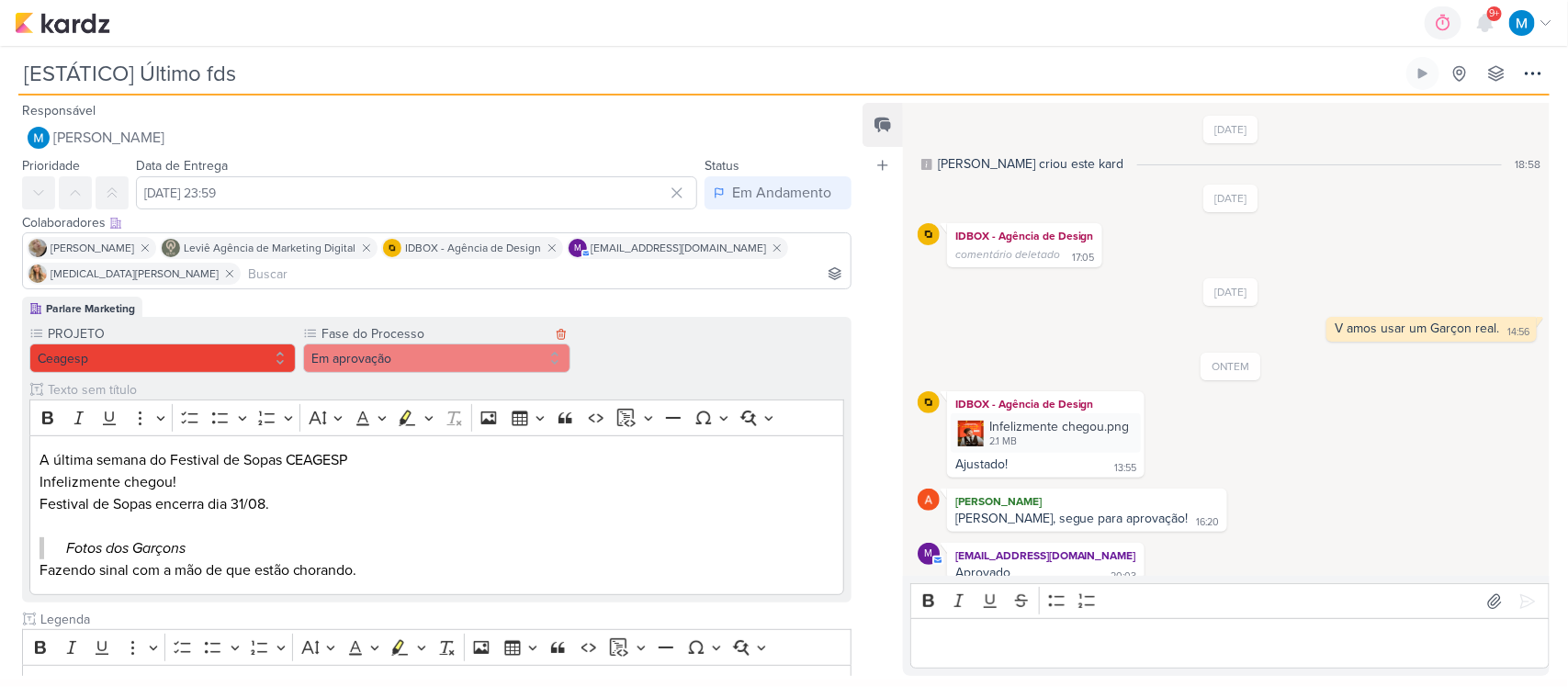
scroll to position [14, 0]
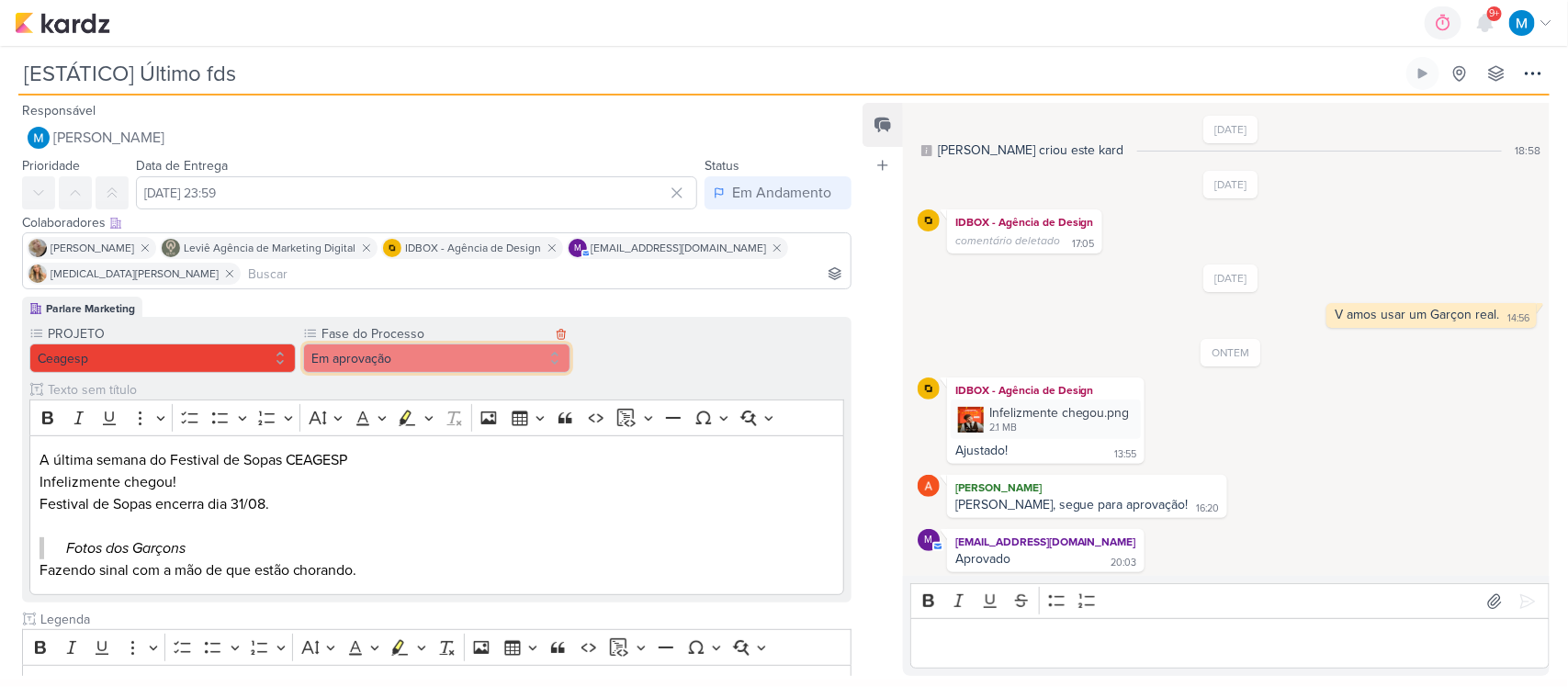
click at [433, 361] on button "Em aprovação" at bounding box center [437, 359] width 267 height 29
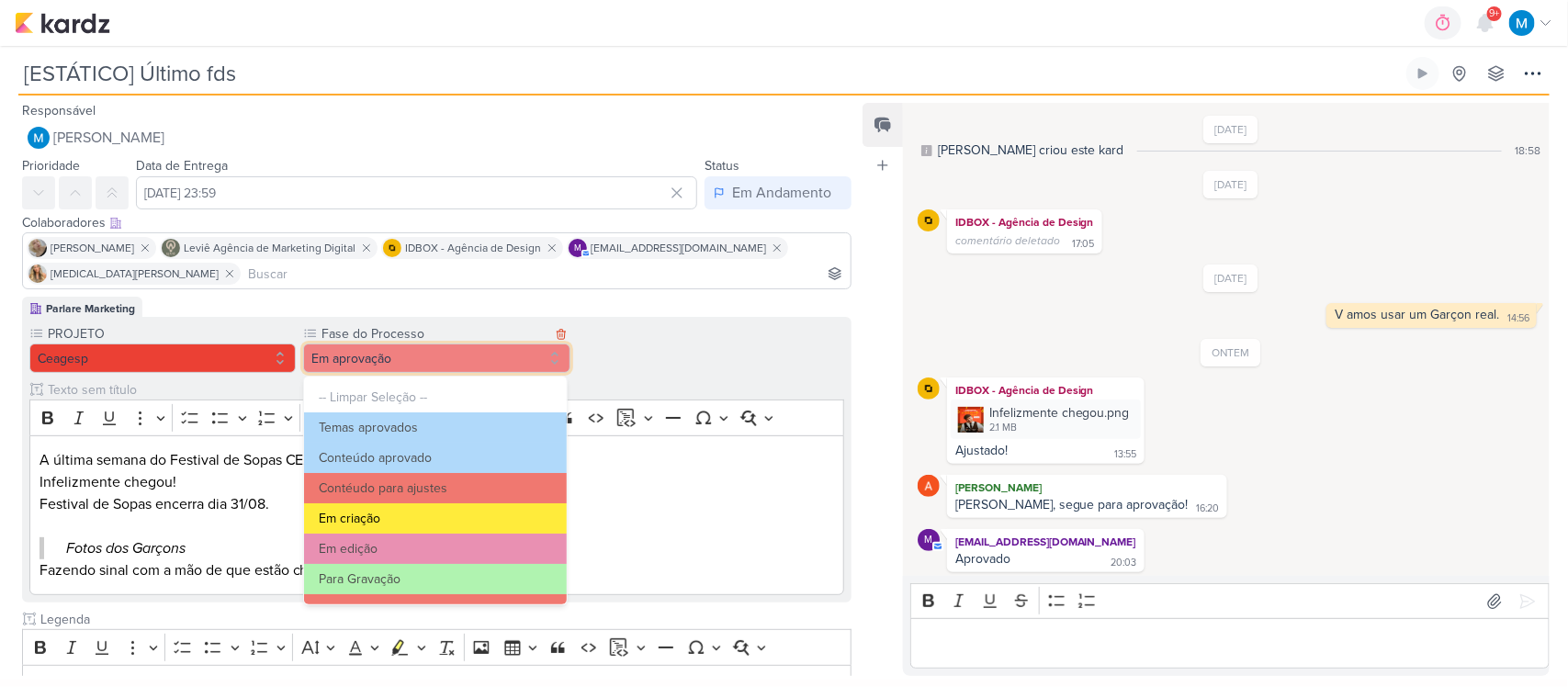
scroll to position [115, 0]
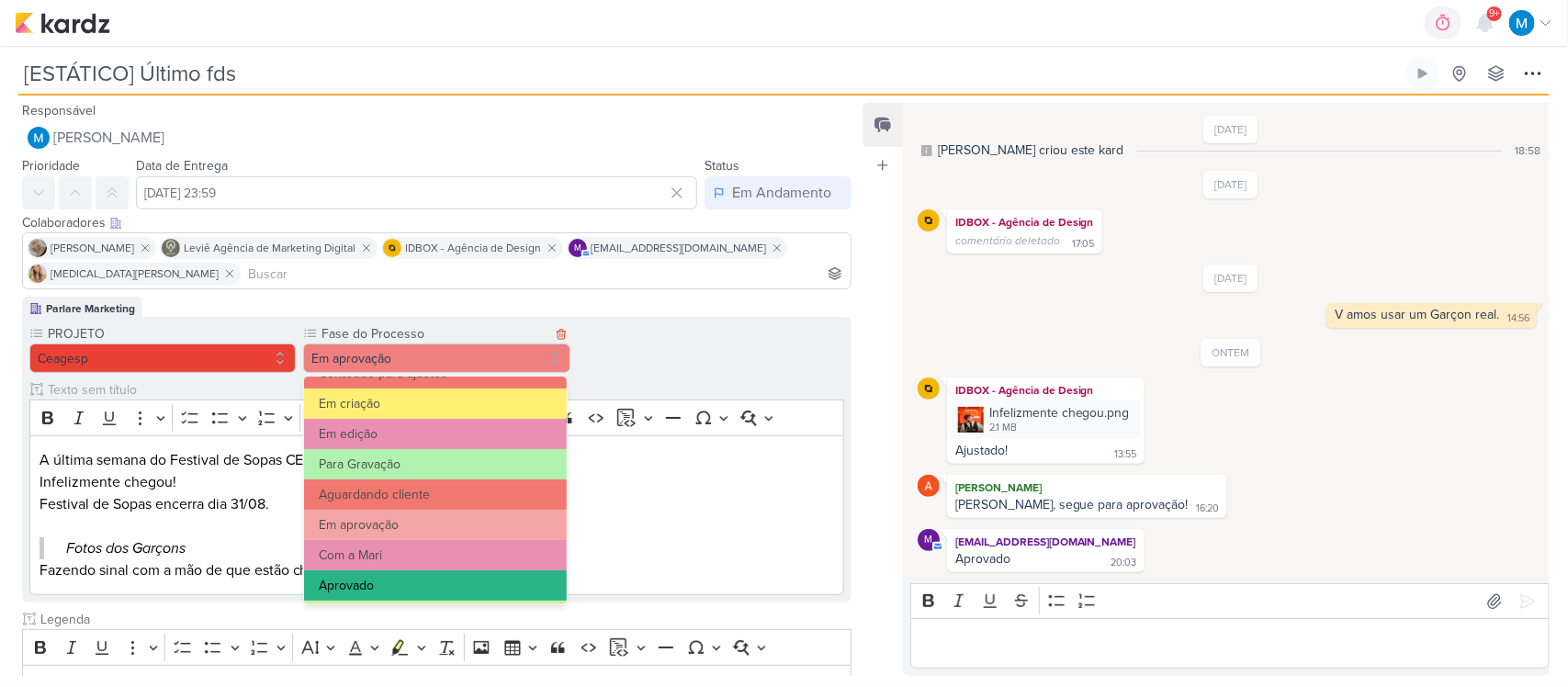
click at [415, 572] on button "Aprovado" at bounding box center [436, 585] width 263 height 30
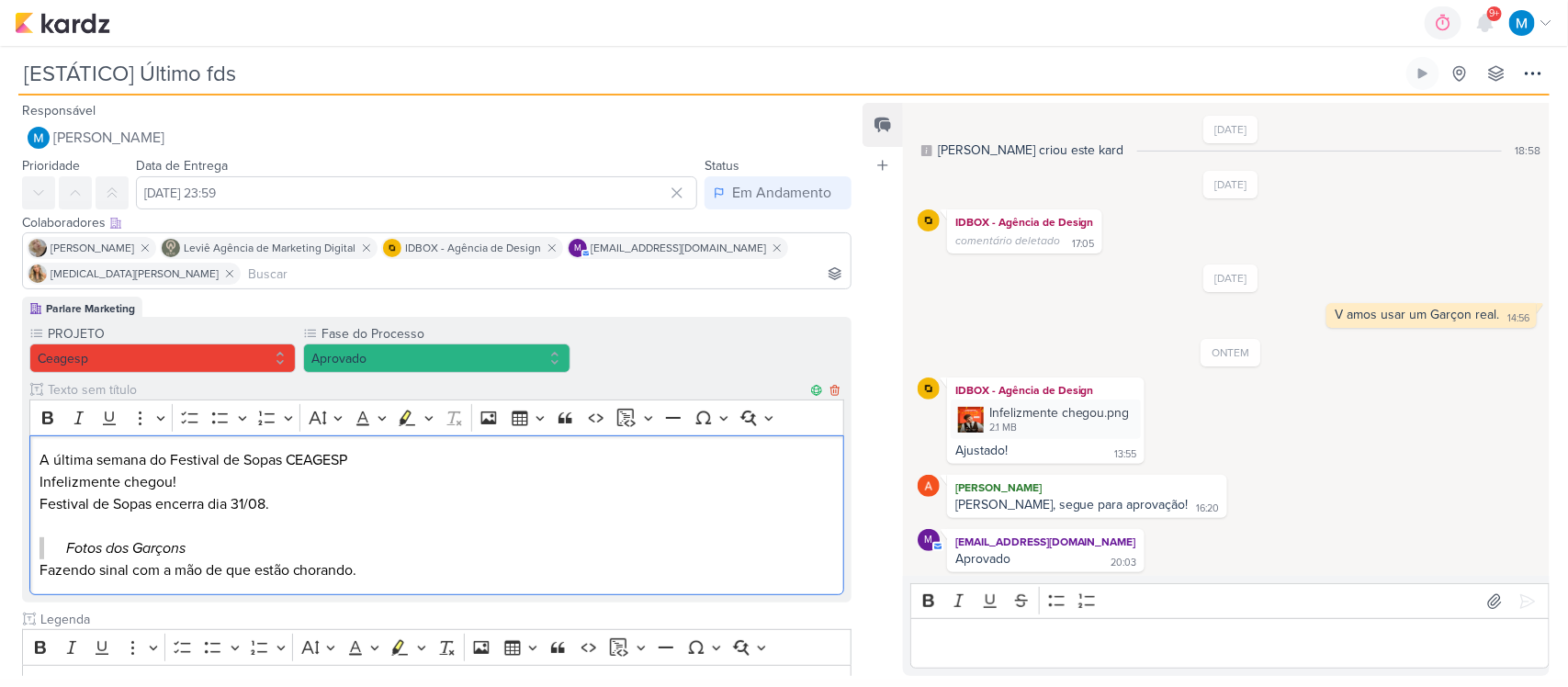
click at [667, 505] on p "Festival de Sopas encerra dia 31/08." at bounding box center [437, 504] width 795 height 22
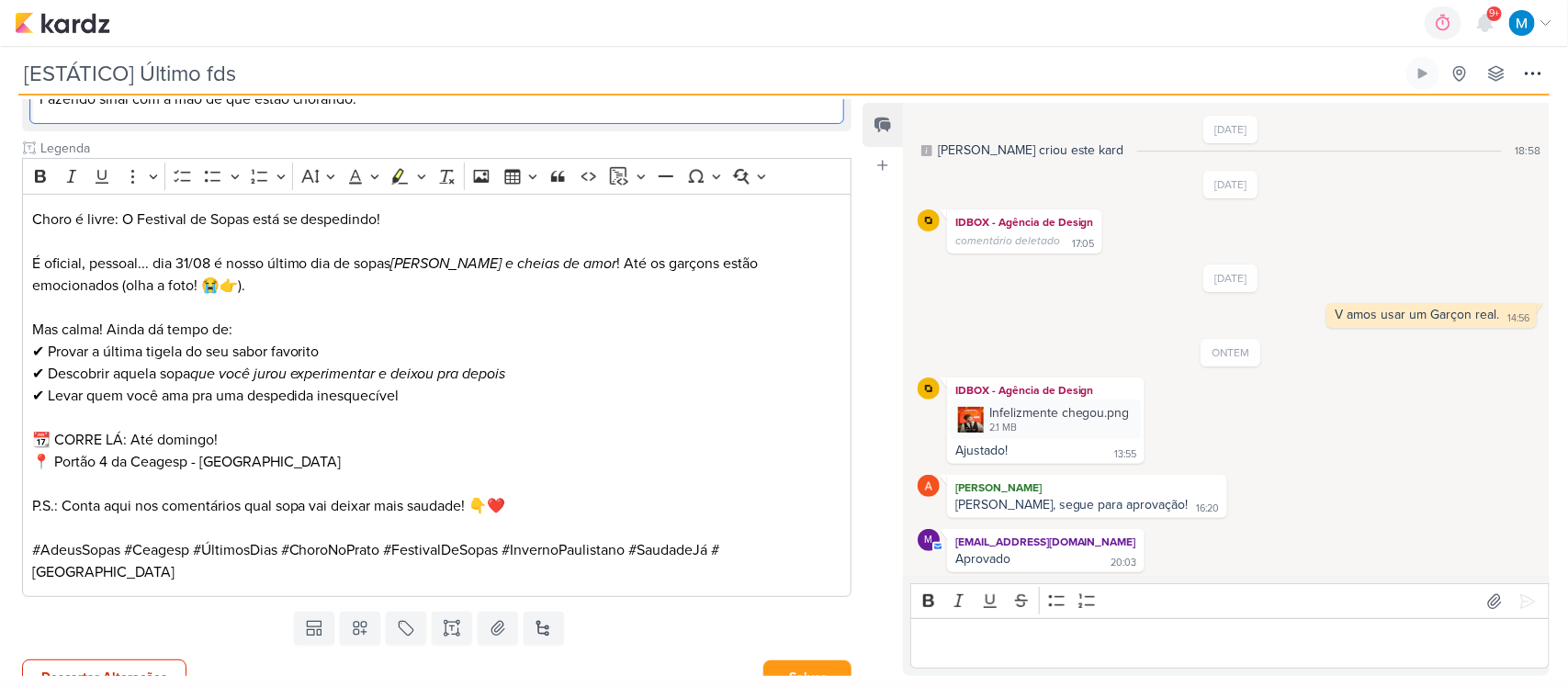
scroll to position [473, 0]
click at [801, 658] on button "Salvar" at bounding box center [807, 675] width 88 height 34
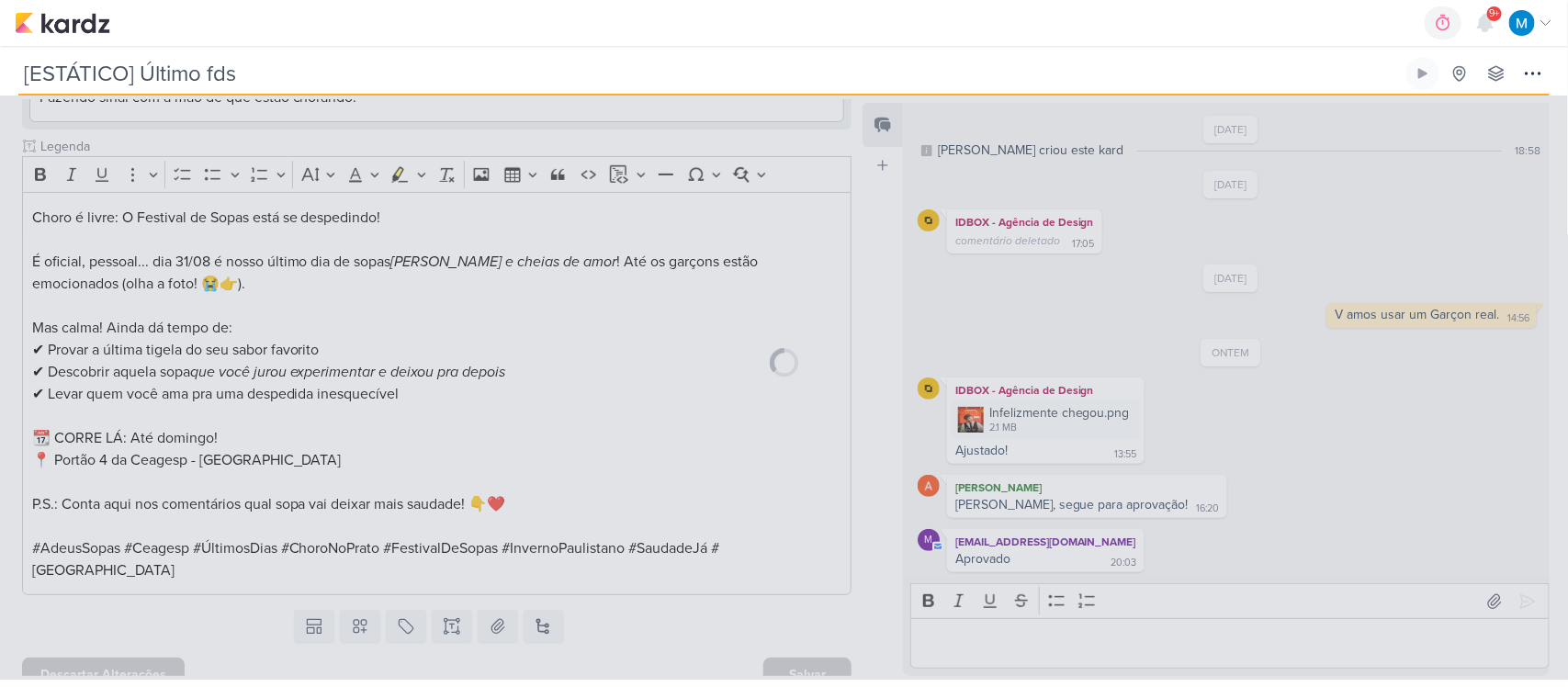
scroll to position [470, 0]
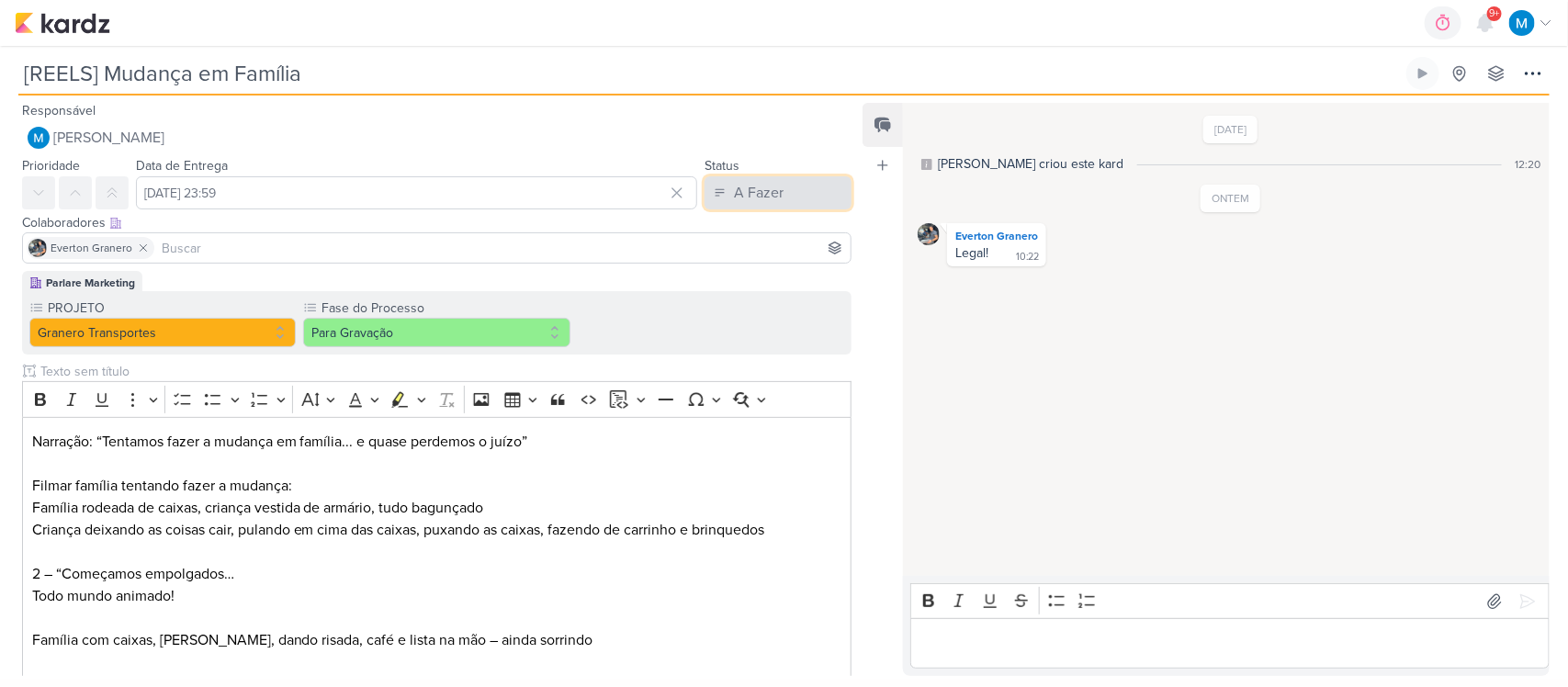
click at [753, 196] on div "A Fazer" at bounding box center [759, 193] width 50 height 22
click at [765, 295] on div "Em Andamento" at bounding box center [763, 295] width 86 height 19
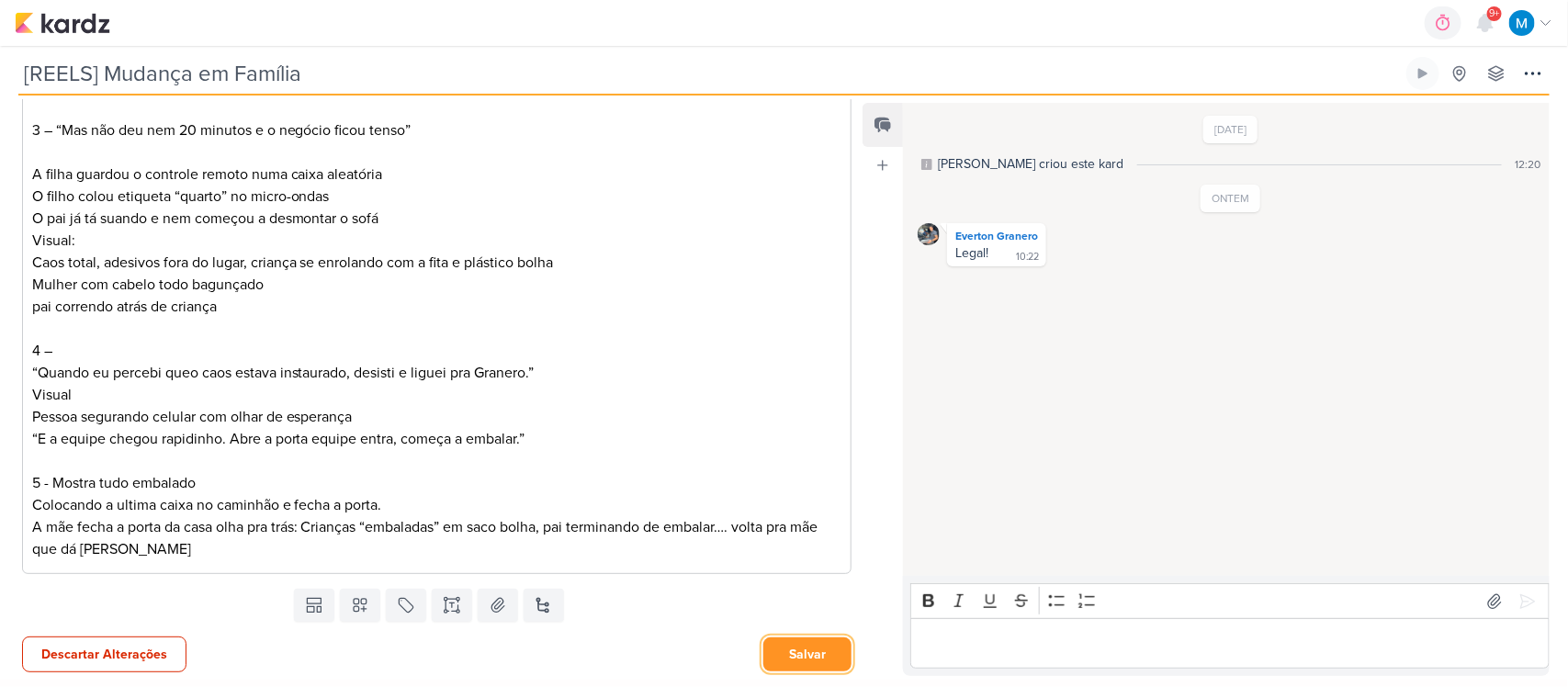
click at [816, 641] on button "Salvar" at bounding box center [807, 654] width 88 height 34
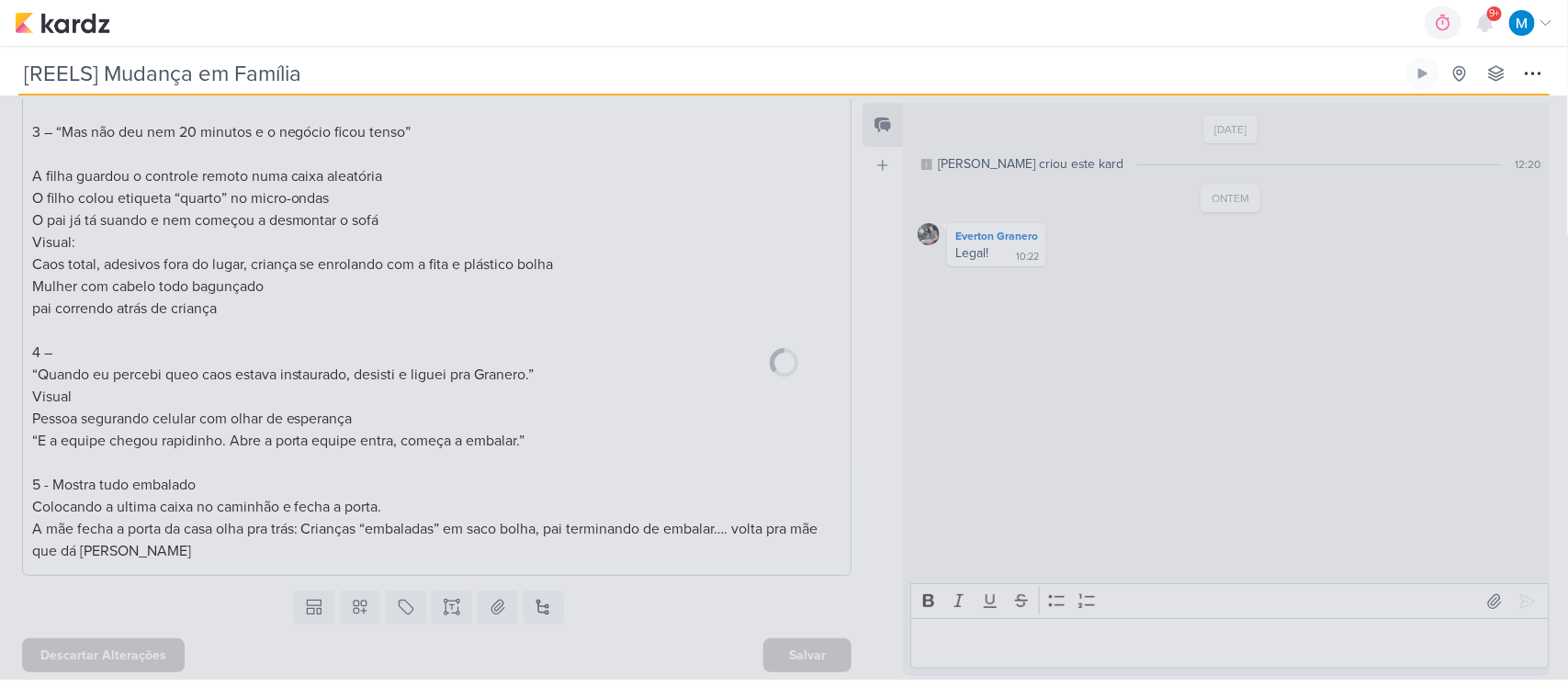
scroll to position [552, 0]
